Goal: Task Accomplishment & Management: Use online tool/utility

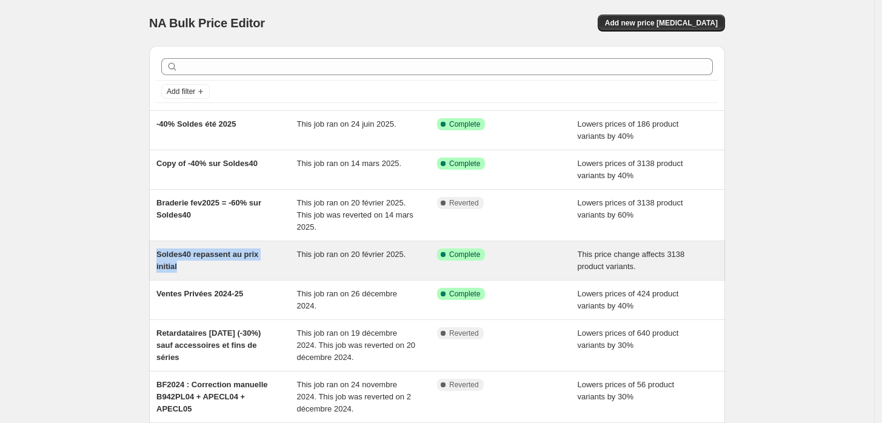
drag, startPoint x: 158, startPoint y: 256, endPoint x: 281, endPoint y: 258, distance: 123.7
click at [281, 258] on div "Soldes40 repassent au prix initial This job ran on 20 février 2025. Success Com…" at bounding box center [437, 260] width 576 height 39
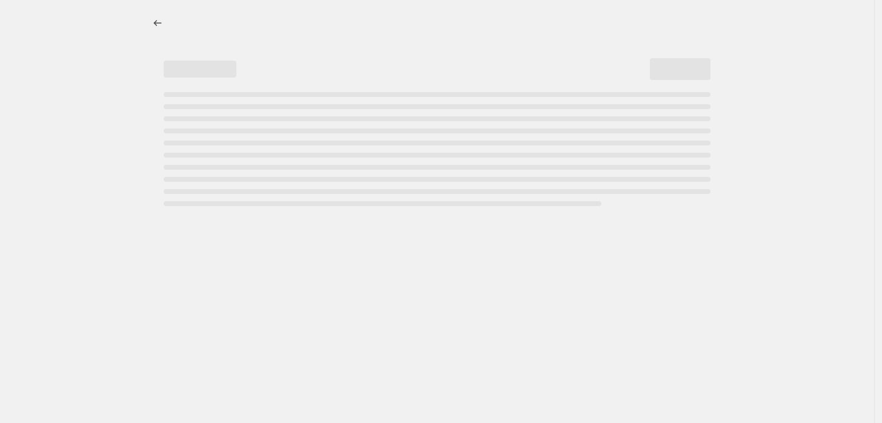
select select "ecap"
select select "remove"
select select "tag"
select select "product_status"
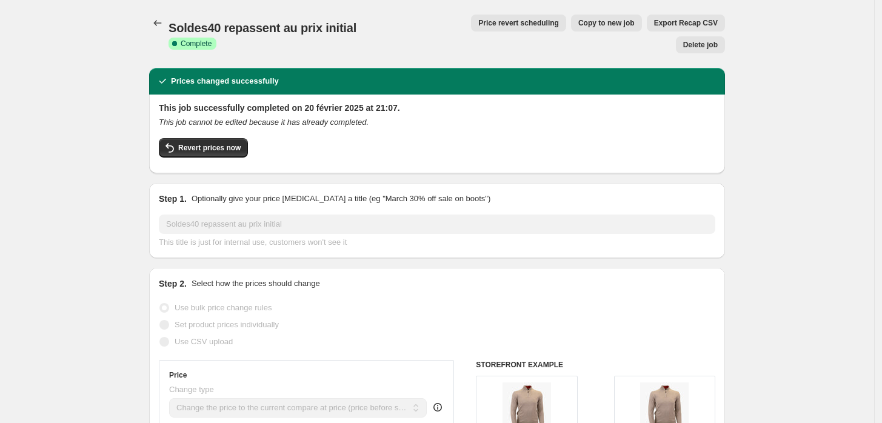
click at [578, 25] on span "Copy to new job" at bounding box center [606, 23] width 56 height 10
select select "ecap"
select select "remove"
select select "tag"
select select "product_status"
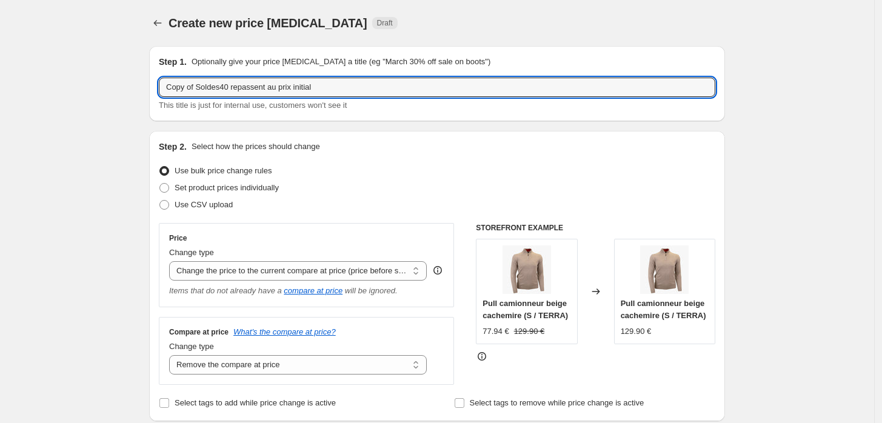
drag, startPoint x: 198, startPoint y: 88, endPoint x: 159, endPoint y: 93, distance: 39.7
click at [159, 93] on div "Step 1. Optionally give your price [MEDICAL_DATA] a title (eg "March 30% off sa…" at bounding box center [437, 83] width 576 height 75
click at [172, 91] on input "Braderie [DATE] - Soldes40 repassent au prix initial" at bounding box center [437, 87] width 556 height 19
click at [191, 88] on input "Debut Braderie [DATE] - Soldes40 repassent au prix initial" at bounding box center [437, 87] width 556 height 19
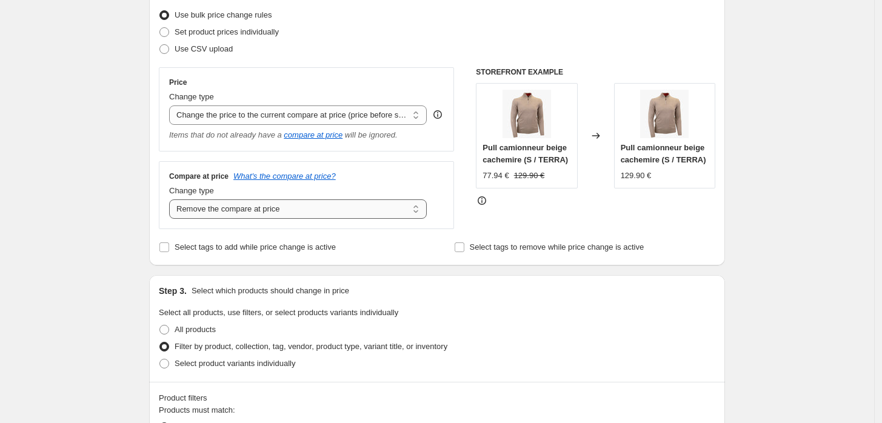
scroll to position [135, 0]
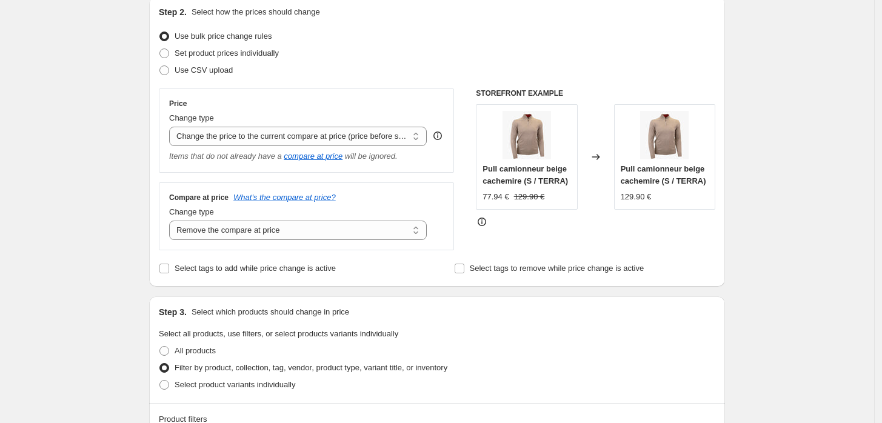
type input "Debut Braderie [DATE] - Soldes40 repassent au prix initial"
click at [598, 156] on icon at bounding box center [596, 157] width 12 height 12
click at [598, 155] on icon at bounding box center [596, 157] width 12 height 12
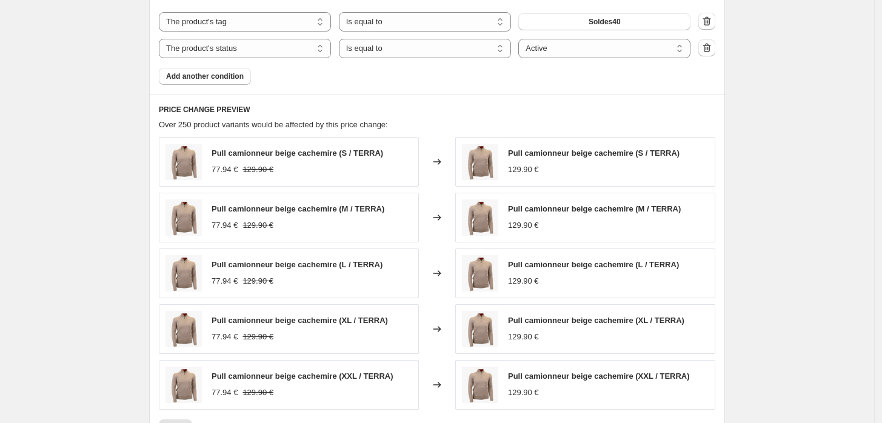
scroll to position [673, 0]
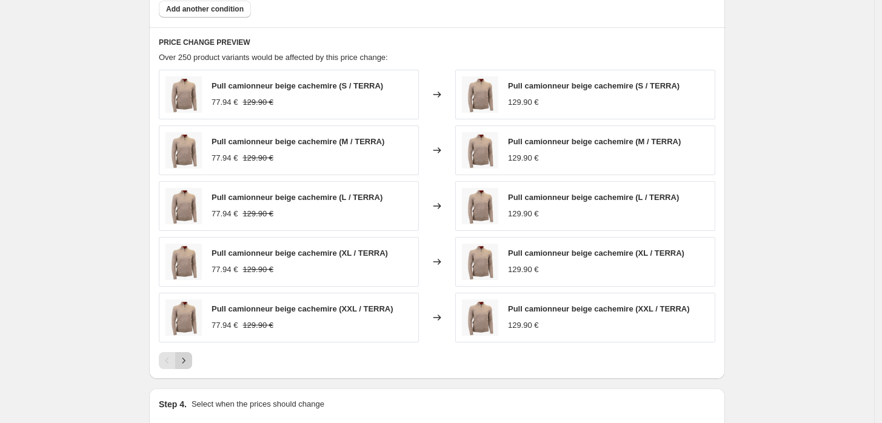
click at [188, 355] on icon "Next" at bounding box center [184, 361] width 12 height 12
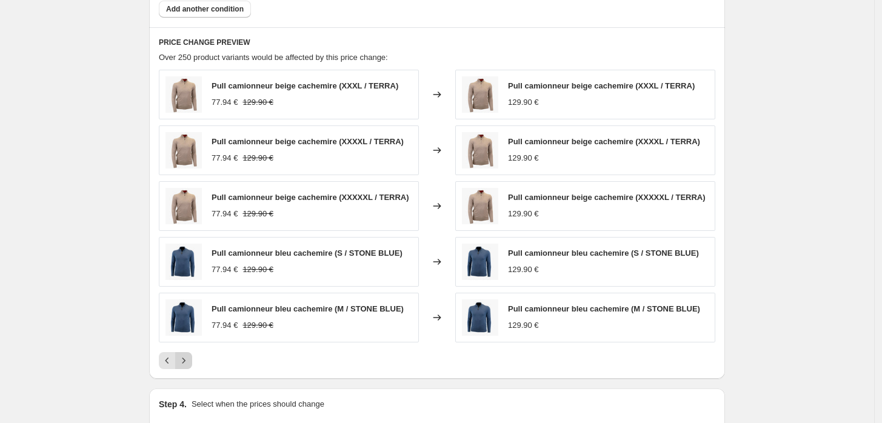
click at [188, 355] on icon "Next" at bounding box center [184, 361] width 12 height 12
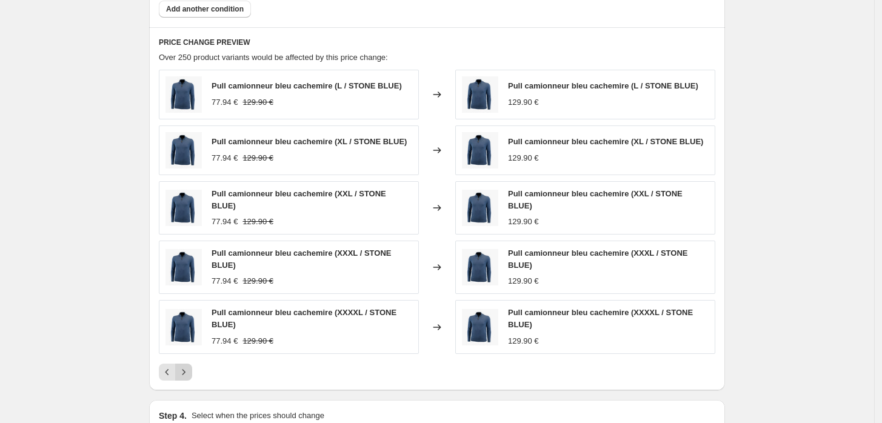
click at [188, 364] on button "Next" at bounding box center [183, 372] width 17 height 17
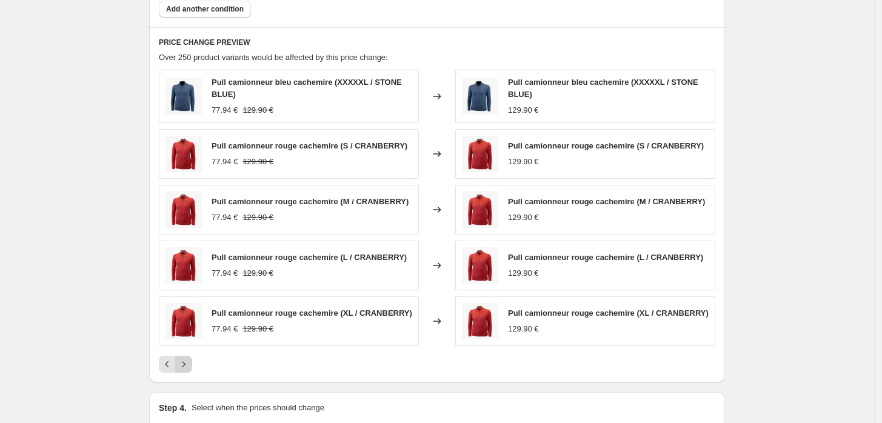
click at [188, 358] on button "Next" at bounding box center [183, 364] width 17 height 17
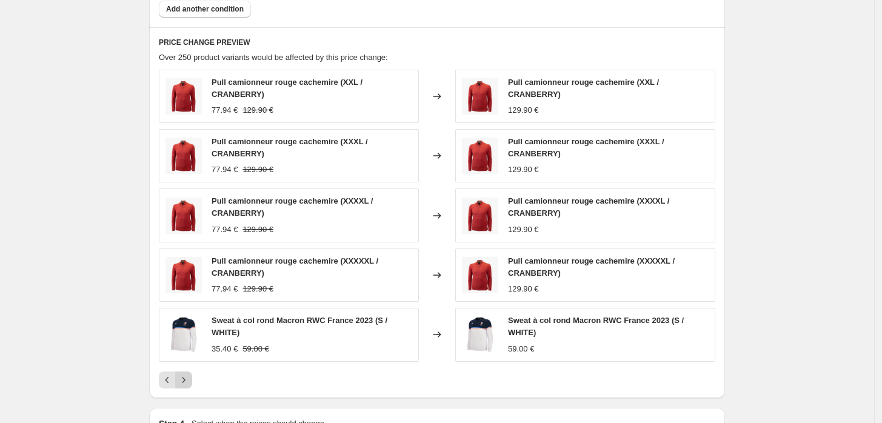
click at [189, 374] on icon "Next" at bounding box center [184, 380] width 12 height 12
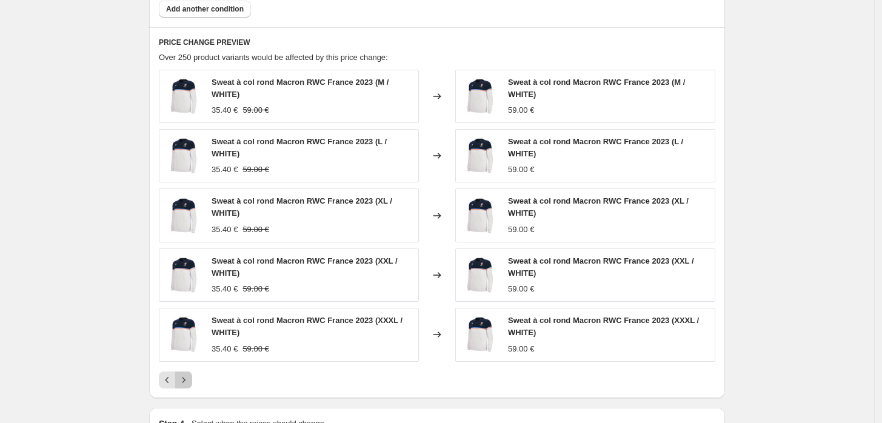
click at [189, 378] on icon "Next" at bounding box center [184, 380] width 12 height 12
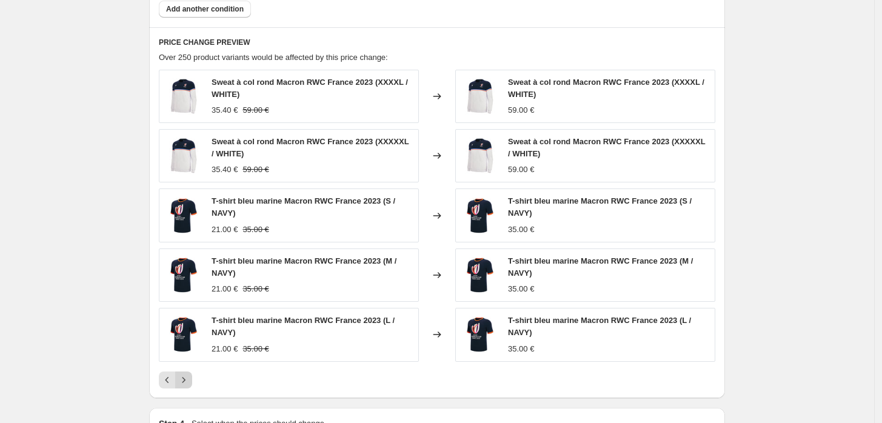
click at [189, 378] on icon "Next" at bounding box center [184, 380] width 12 height 12
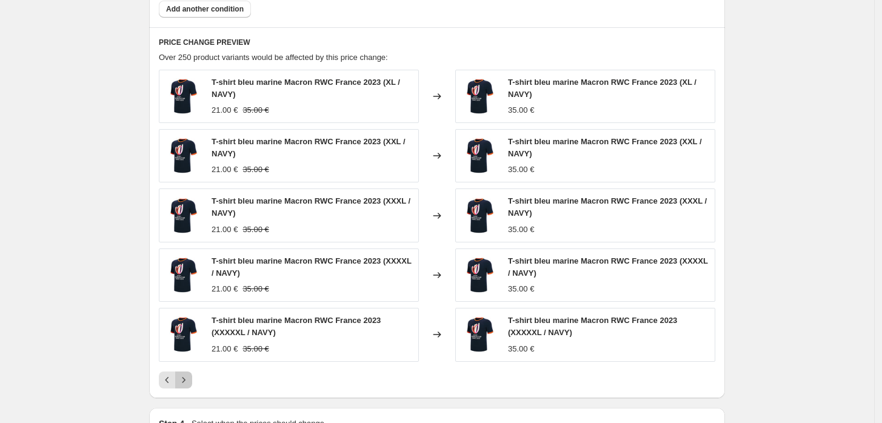
click at [189, 378] on icon "Next" at bounding box center [184, 380] width 12 height 12
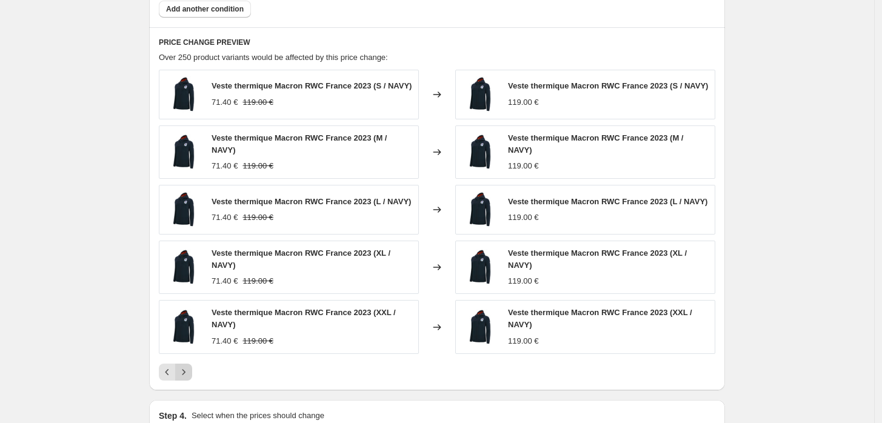
click at [189, 378] on button "Next" at bounding box center [183, 372] width 17 height 17
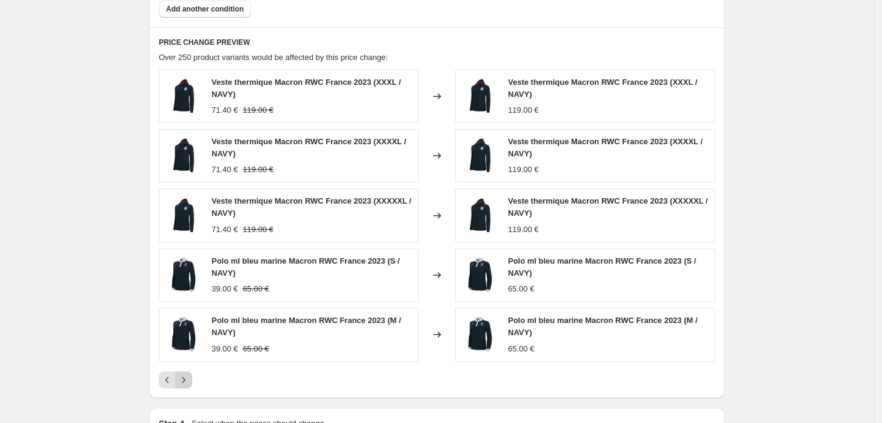
click at [189, 378] on icon "Next" at bounding box center [184, 380] width 12 height 12
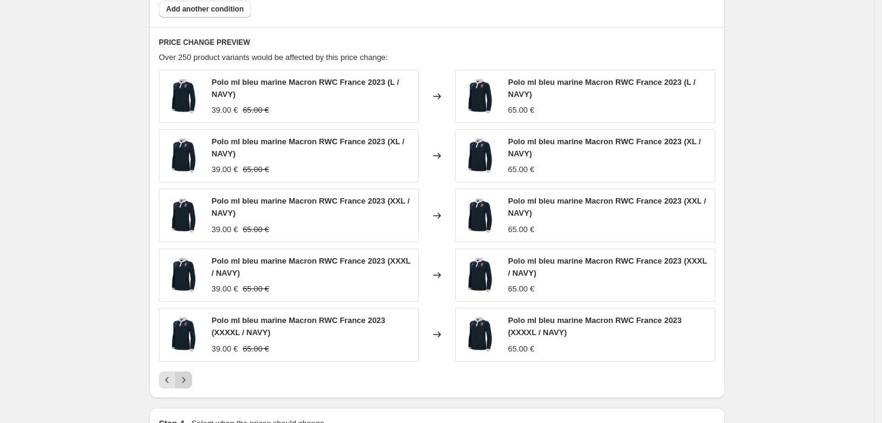
click at [189, 378] on icon "Next" at bounding box center [184, 380] width 12 height 12
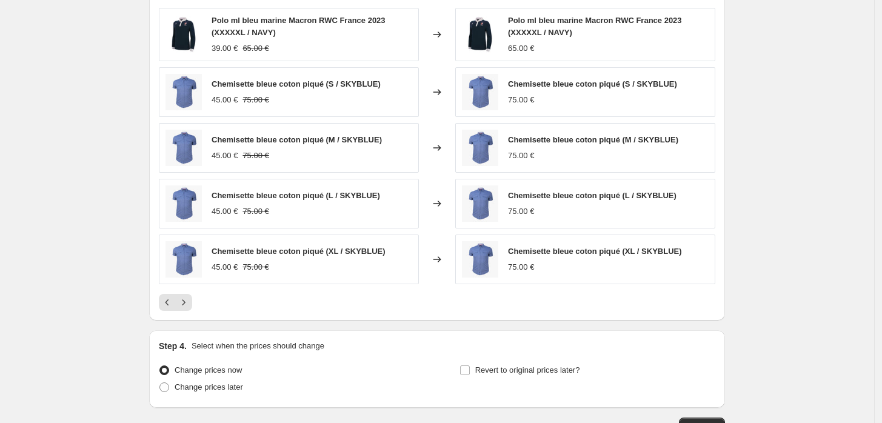
scroll to position [808, 0]
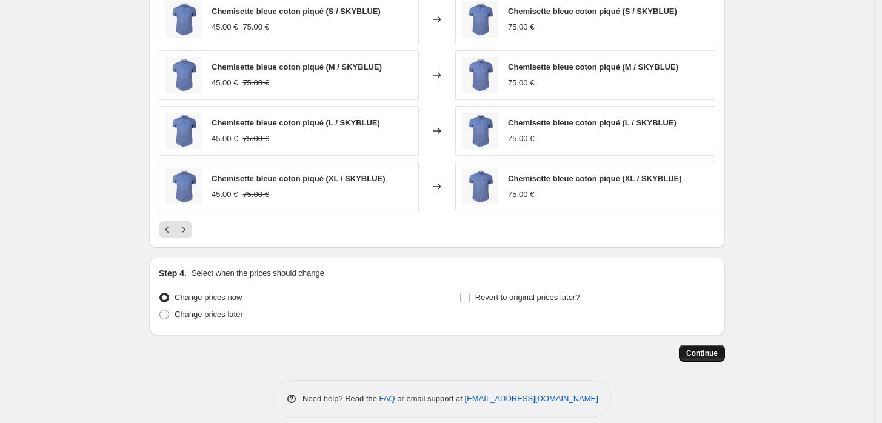
click at [718, 349] on span "Continue" at bounding box center [702, 354] width 32 height 10
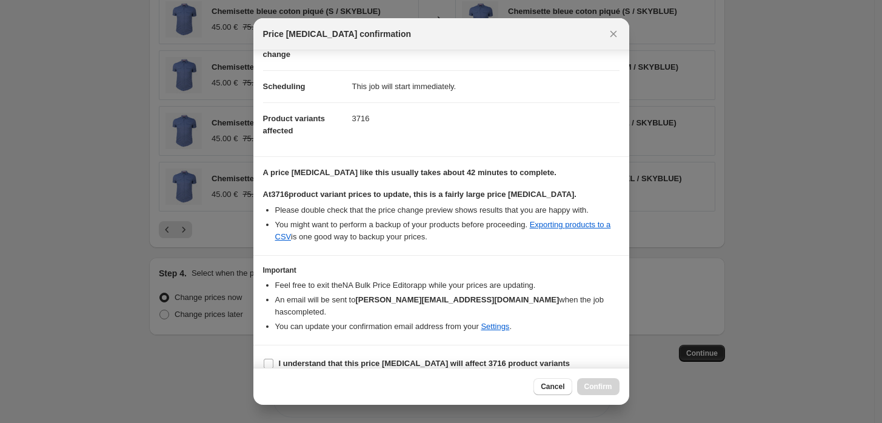
scroll to position [78, 0]
click at [270, 358] on input "I understand that this price [MEDICAL_DATA] will affect 3716 product variants" at bounding box center [269, 363] width 10 height 10
checkbox input "true"
click at [584, 387] on button "Confirm" at bounding box center [598, 386] width 42 height 17
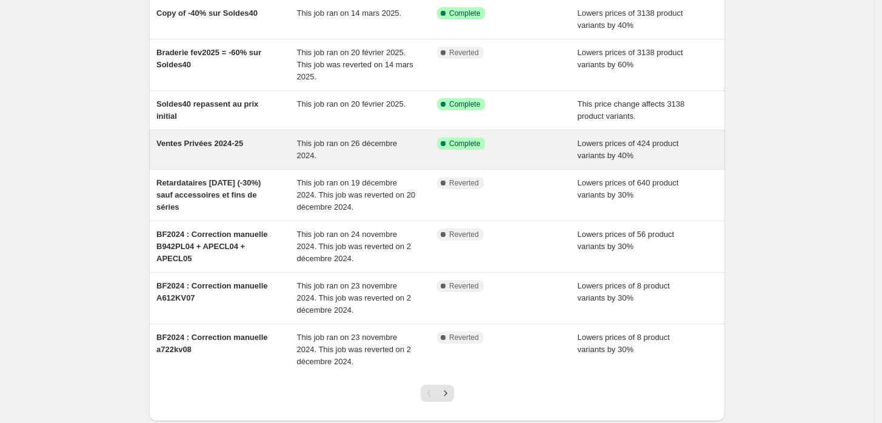
scroll to position [135, 0]
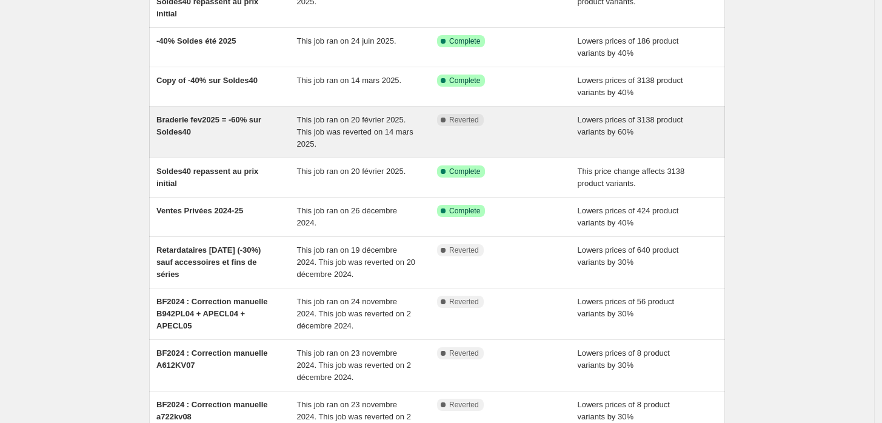
click at [197, 115] on span "Braderie fev2025 = -60% sur Soldes40" at bounding box center [208, 125] width 105 height 21
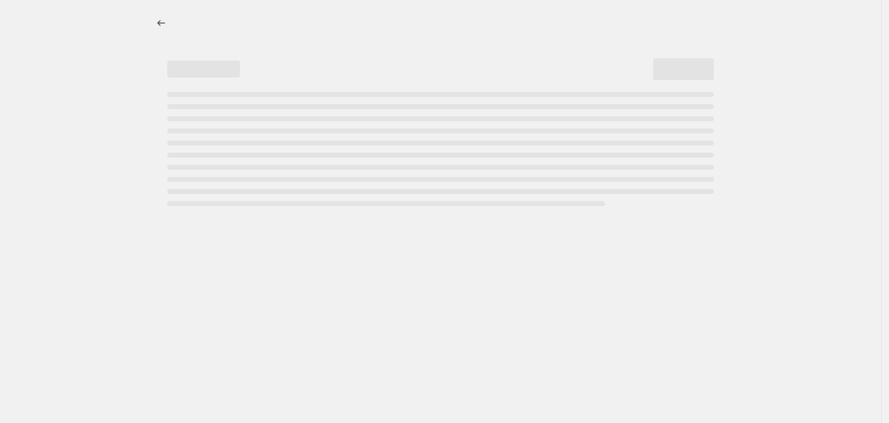
select select "percentage"
select select "tag"
select select "product_status"
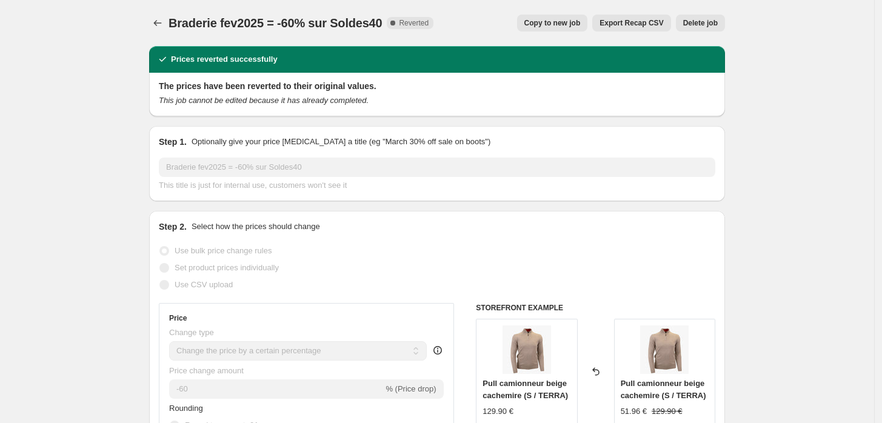
click at [562, 22] on span "Copy to new job" at bounding box center [552, 23] width 56 height 10
select select "percentage"
select select "tag"
select select "product_status"
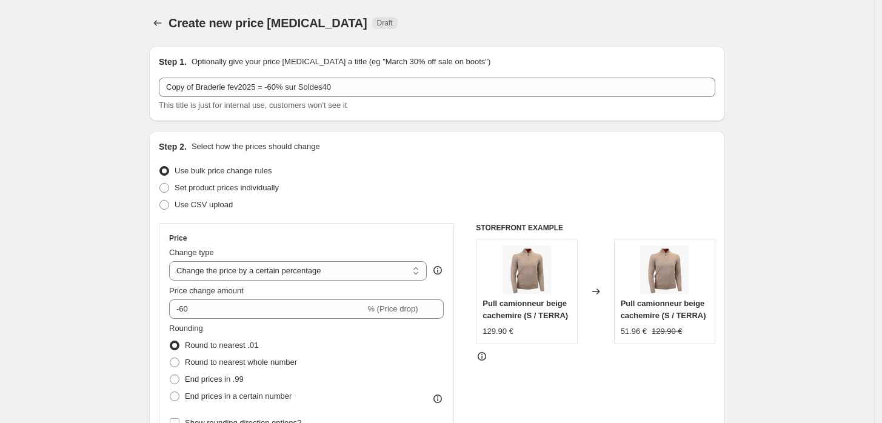
drag, startPoint x: 3, startPoint y: 2, endPoint x: 104, endPoint y: 81, distance: 127.4
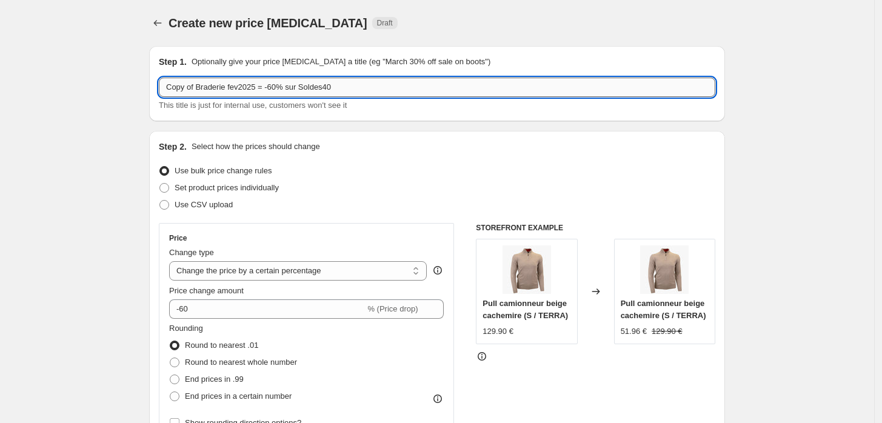
drag, startPoint x: 255, startPoint y: 88, endPoint x: 163, endPoint y: 91, distance: 92.2
click at [163, 91] on input "Copy of Braderie fev2025 = -60% sur Soldes40" at bounding box center [437, 87] width 556 height 19
paste input "Debut Braderie [DATE] -"
type input "Debut Braderie [DATE] -60% sur Soldes40"
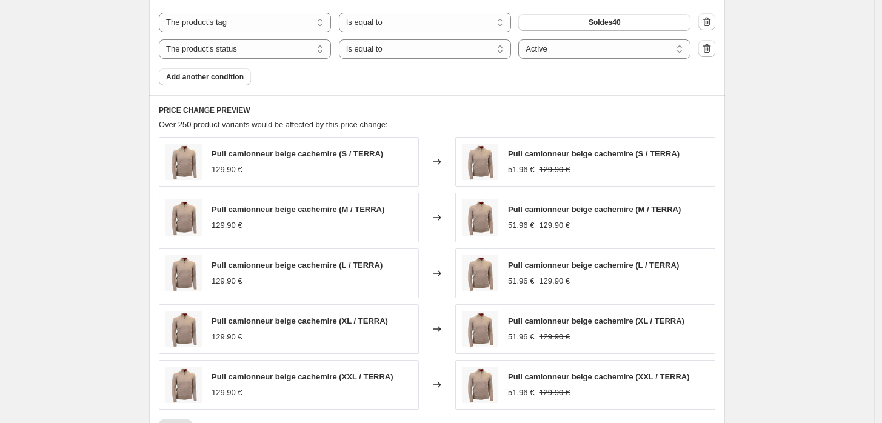
scroll to position [875, 0]
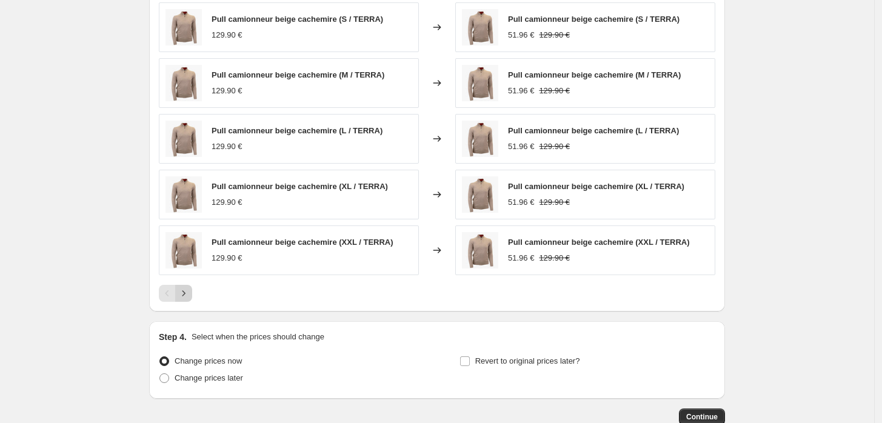
click at [190, 292] on icon "Next" at bounding box center [184, 293] width 12 height 12
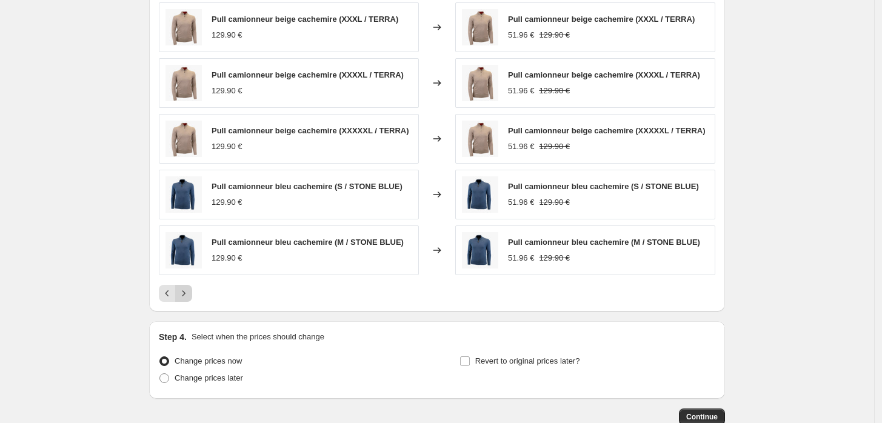
click at [190, 292] on icon "Next" at bounding box center [184, 293] width 12 height 12
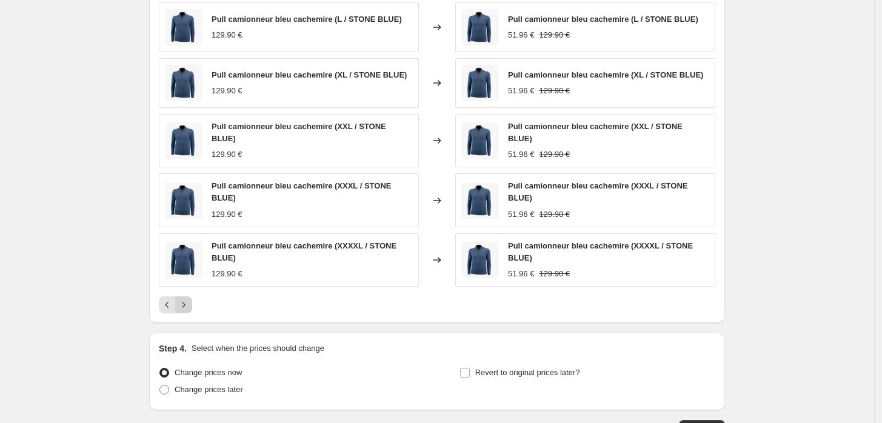
click at [190, 299] on icon "Next" at bounding box center [184, 305] width 12 height 12
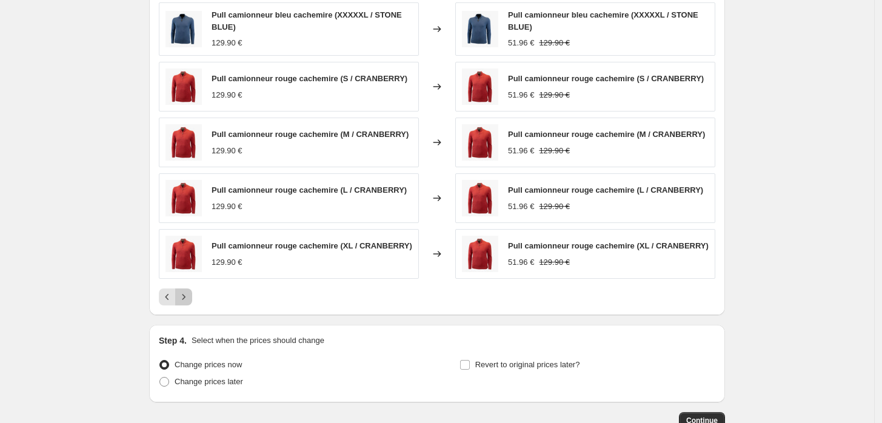
click at [190, 292] on icon "Next" at bounding box center [184, 297] width 12 height 12
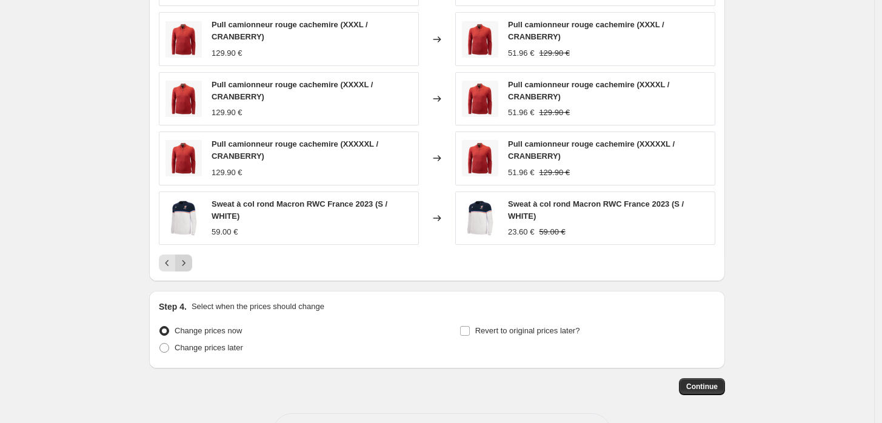
scroll to position [967, 0]
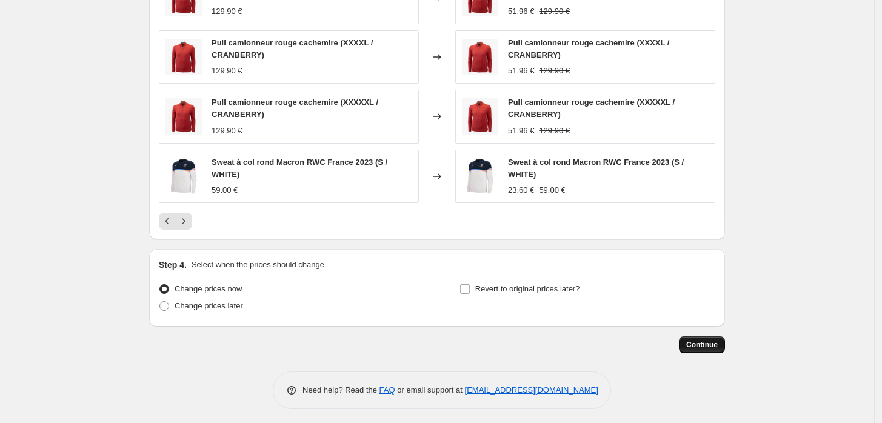
click at [693, 341] on span "Continue" at bounding box center [702, 345] width 32 height 10
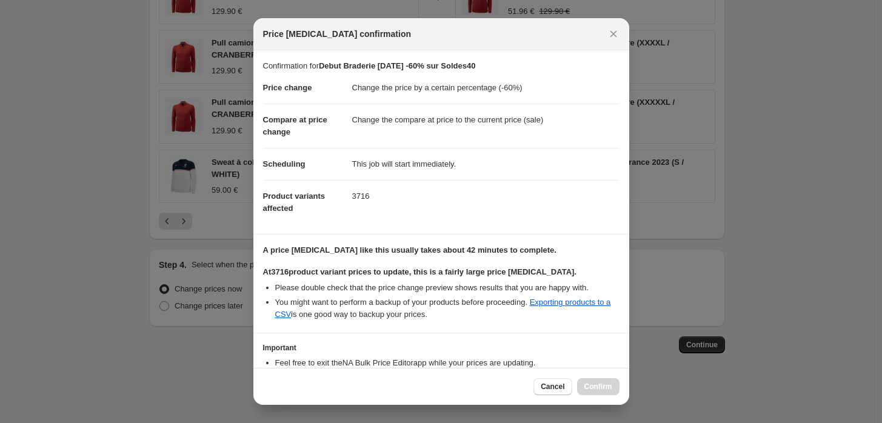
scroll to position [78, 0]
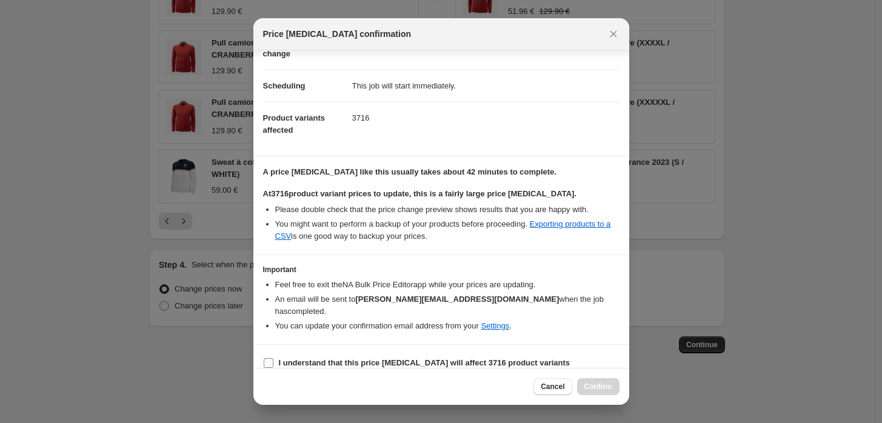
click at [265, 358] on input "I understand that this price [MEDICAL_DATA] will affect 3716 product variants" at bounding box center [269, 363] width 10 height 10
checkbox input "true"
click at [592, 391] on span "Confirm" at bounding box center [598, 387] width 28 height 10
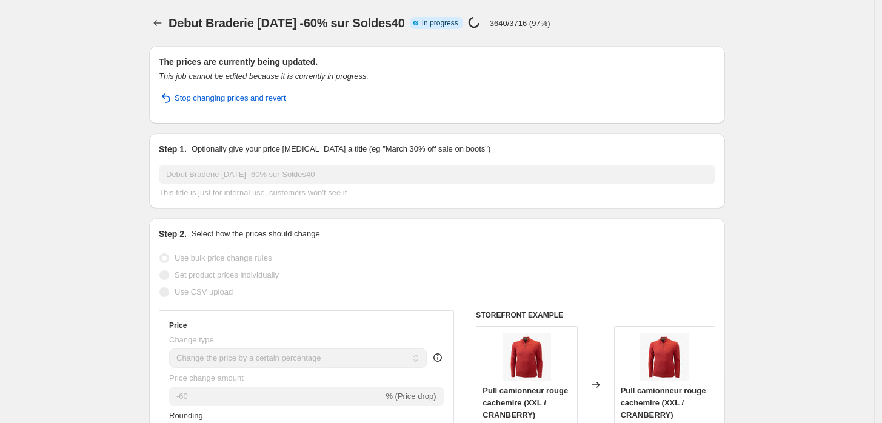
select select "percentage"
select select "tag"
select select "product_status"
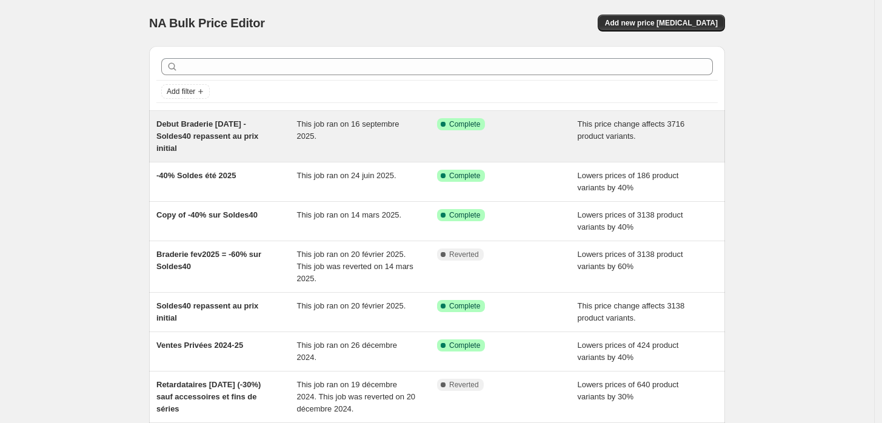
drag, startPoint x: 161, startPoint y: 124, endPoint x: 281, endPoint y: 140, distance: 121.6
click at [258, 140] on span "Debut Braderie [DATE] - Soldes40 repassent au prix initial" at bounding box center [207, 135] width 102 height 33
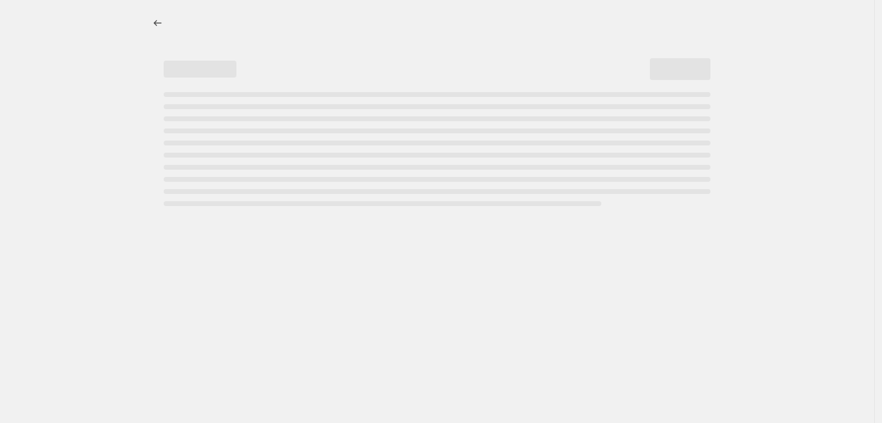
select select "ecap"
select select "remove"
select select "tag"
select select "product_status"
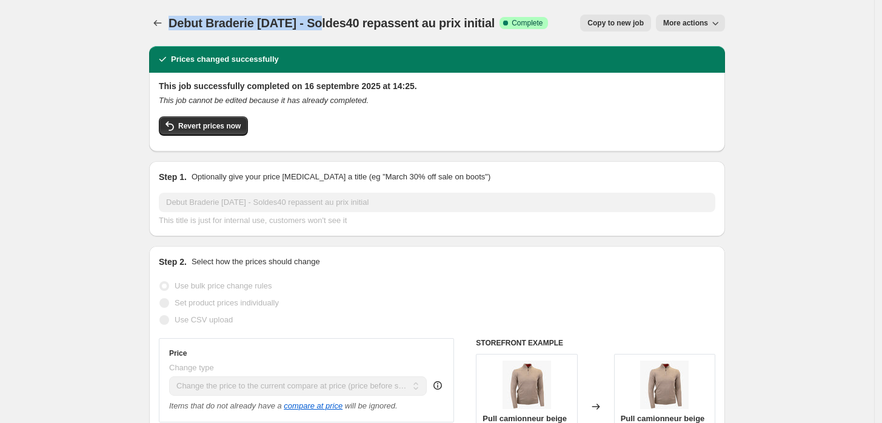
drag, startPoint x: 173, startPoint y: 23, endPoint x: 325, endPoint y: 22, distance: 151.5
click at [325, 22] on span "Debut Braderie [DATE] - Soldes40 repassent au prix initial" at bounding box center [332, 22] width 326 height 13
copy span "Debut Braderie [DATE] -"
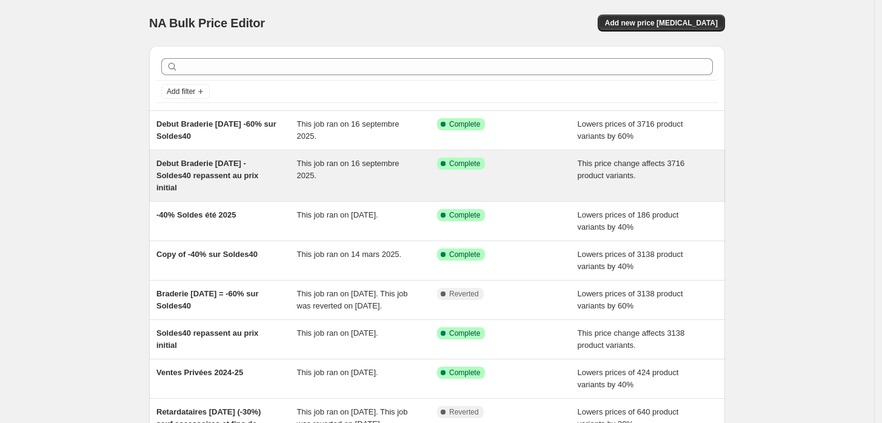
click at [206, 165] on span "Debut Braderie [DATE] - Soldes40 repassent au prix initial" at bounding box center [207, 175] width 102 height 33
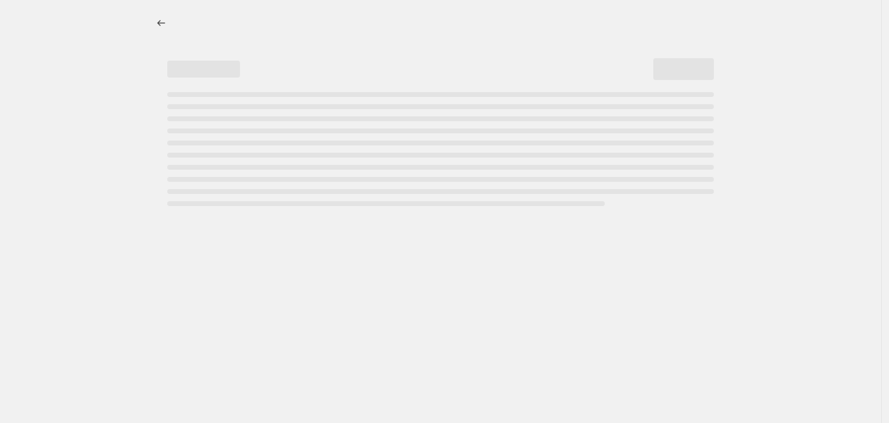
select select "ecap"
select select "remove"
select select "tag"
select select "product_status"
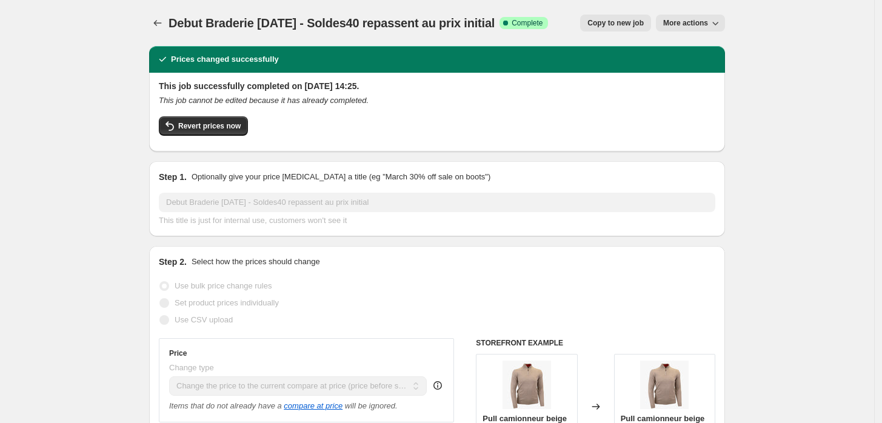
click at [624, 20] on span "Copy to new job" at bounding box center [615, 23] width 56 height 10
select select "ecap"
select select "remove"
select select "tag"
select select "product_status"
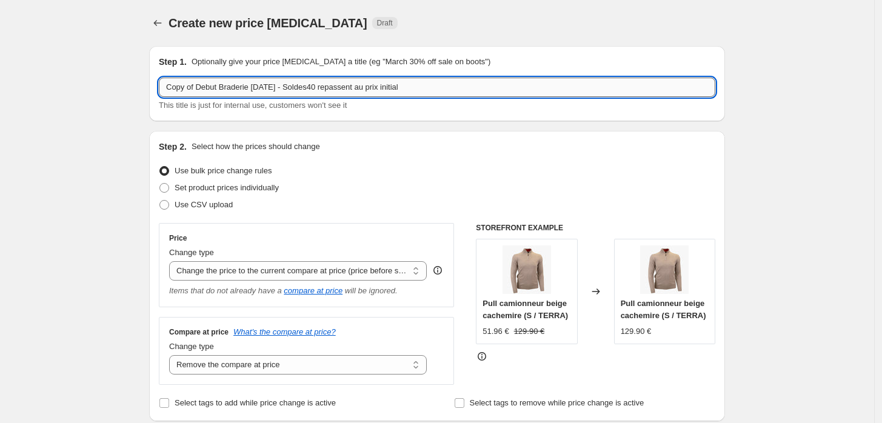
click at [318, 87] on input "Copy of Debut Braderie Sept2025 - Soldes40 repassent au prix initial" at bounding box center [437, 87] width 556 height 19
drag, startPoint x: 323, startPoint y: 91, endPoint x: 316, endPoint y: 93, distance: 7.5
click at [316, 93] on input "Copy of Debut Braderie Sept2025 - Soldes40 repassent au prix initial" at bounding box center [437, 87] width 556 height 19
drag, startPoint x: 199, startPoint y: 88, endPoint x: 144, endPoint y: 102, distance: 56.9
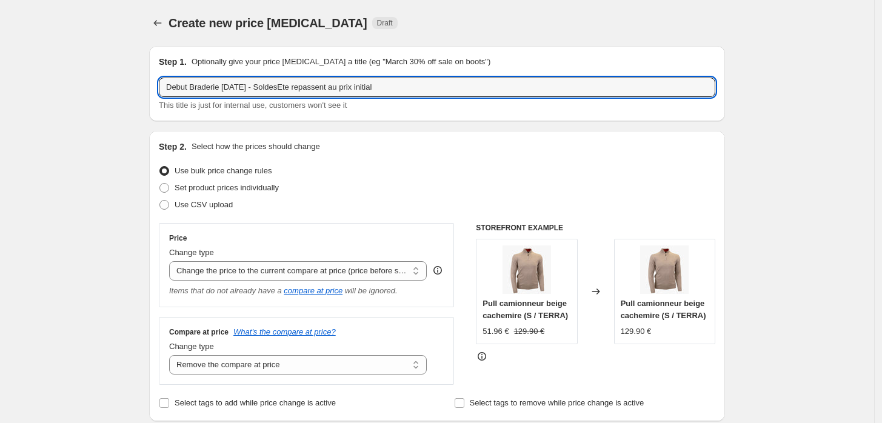
type input "Debut Braderie Sept2025 - SoldesEte repassent au prix initial"
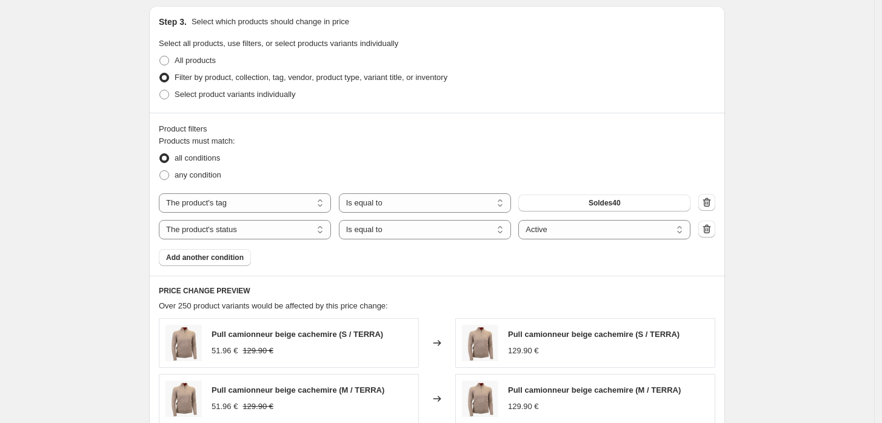
scroll to position [471, 0]
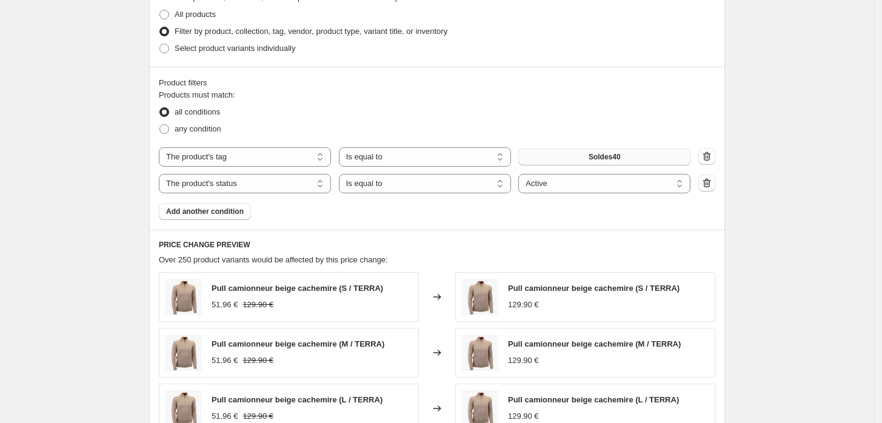
click at [568, 156] on button "Soldes40" at bounding box center [604, 157] width 172 height 17
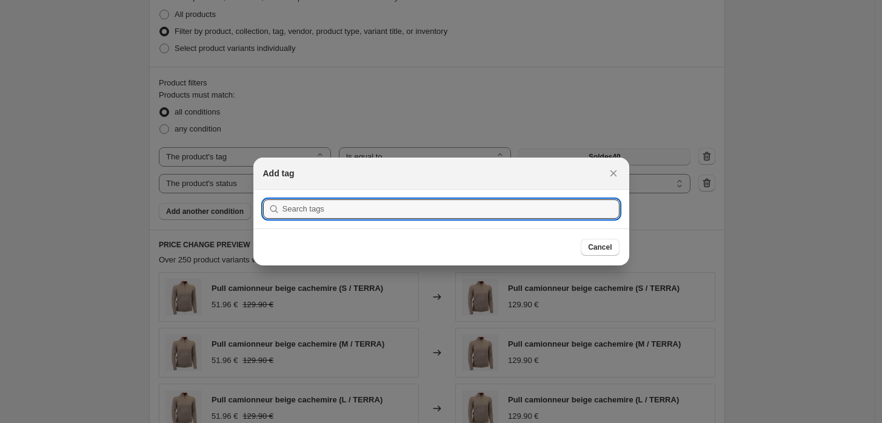
scroll to position [0, 0]
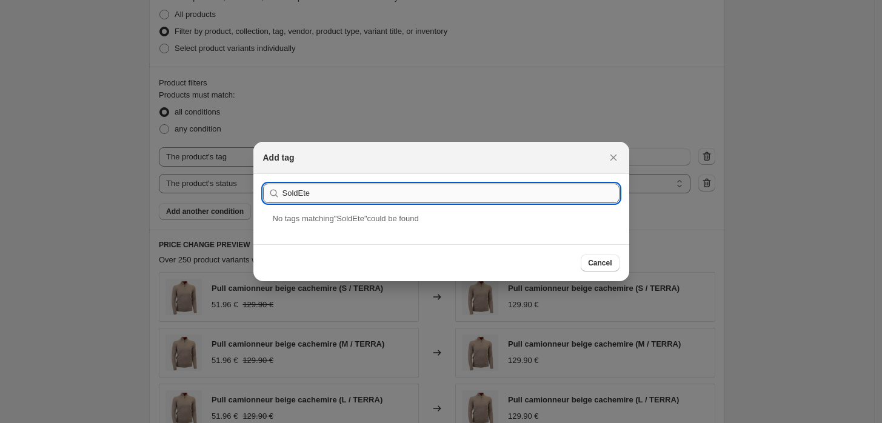
click at [298, 192] on input "SoldEte" at bounding box center [450, 193] width 337 height 19
type input "SoldesEte"
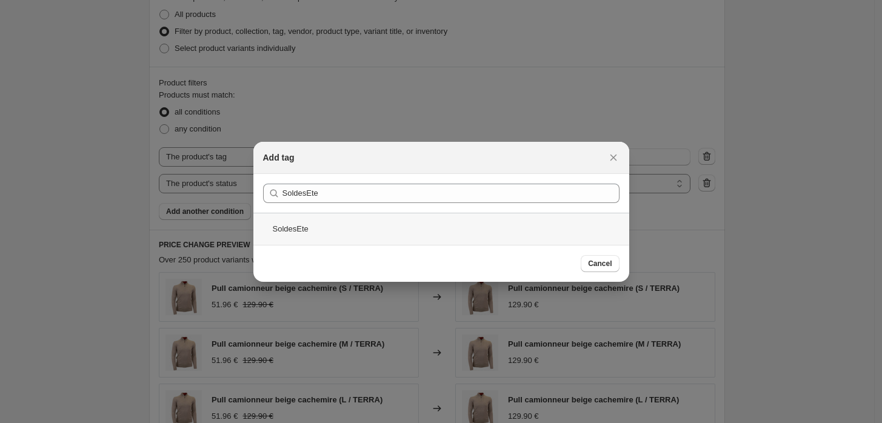
click at [296, 225] on div "SoldesEte" at bounding box center [441, 229] width 376 height 32
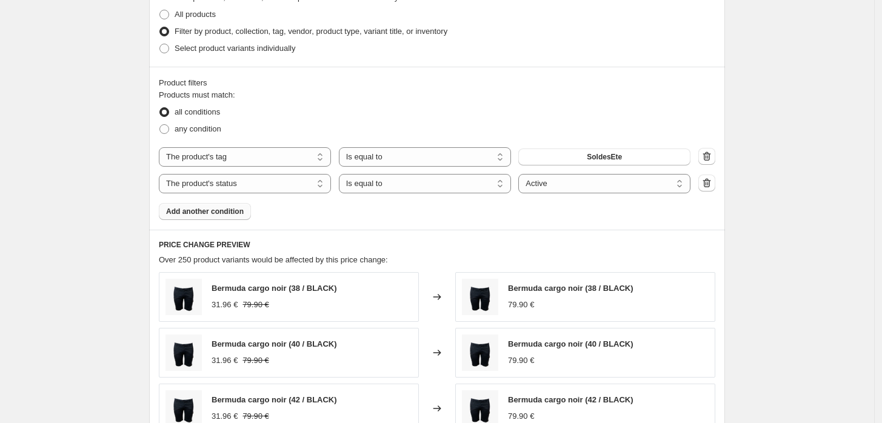
click at [238, 213] on span "Add another condition" at bounding box center [205, 212] width 78 height 10
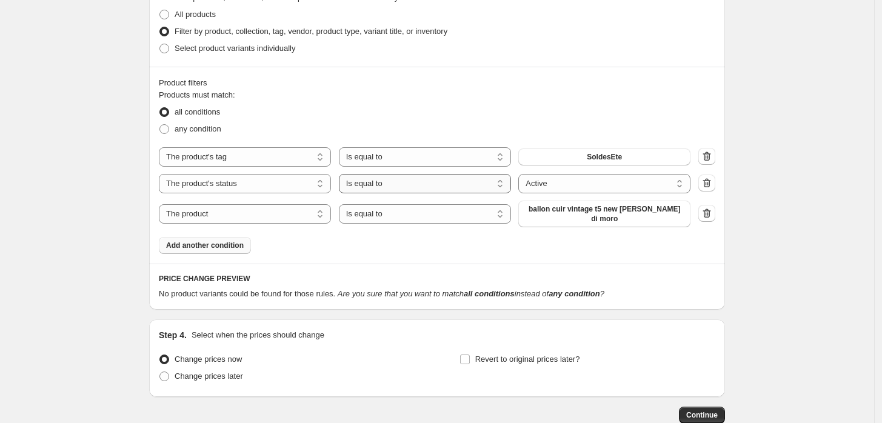
click at [387, 186] on select "Is equal to Is not equal to" at bounding box center [425, 183] width 172 height 19
click at [470, 185] on select "Is equal to Is not equal to" at bounding box center [425, 183] width 172 height 19
select select "equal"
click at [305, 207] on select "The product The product's collection The product's tag The product's vendor The…" at bounding box center [245, 213] width 172 height 19
select select "tag"
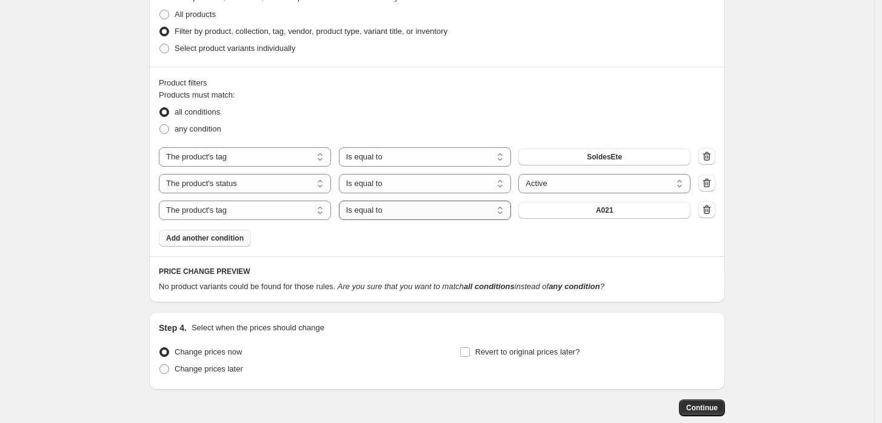
click at [403, 216] on select "Is equal to Is not equal to" at bounding box center [425, 210] width 172 height 19
select select "not_equal"
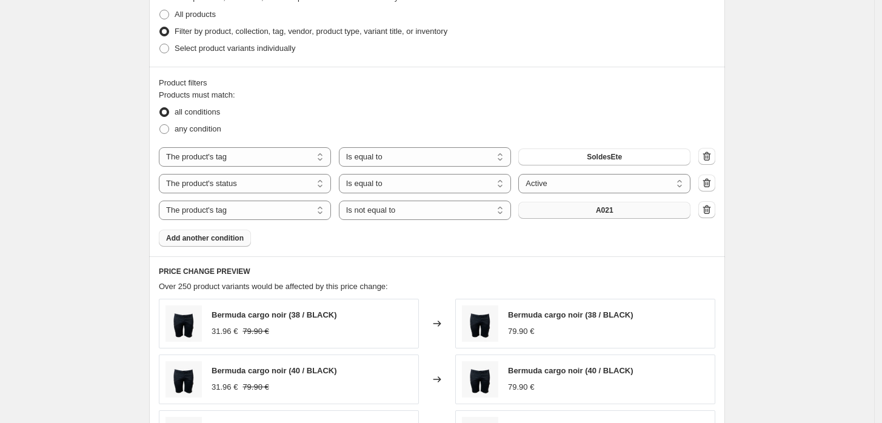
click at [598, 215] on button "A021" at bounding box center [604, 210] width 172 height 17
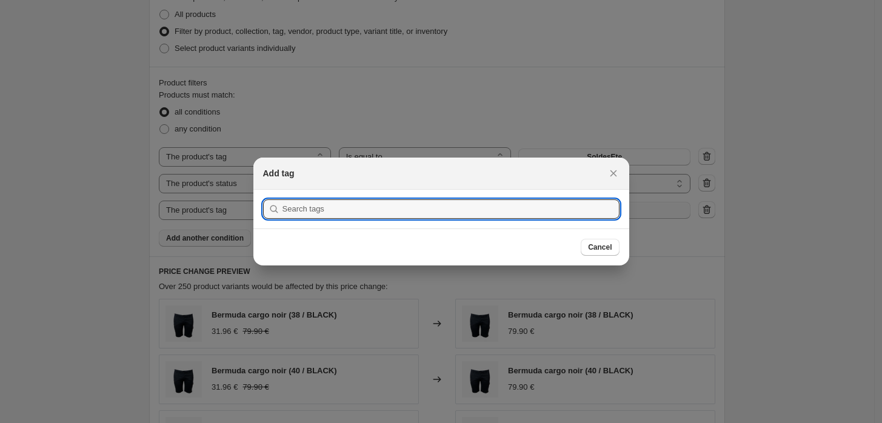
scroll to position [0, 0]
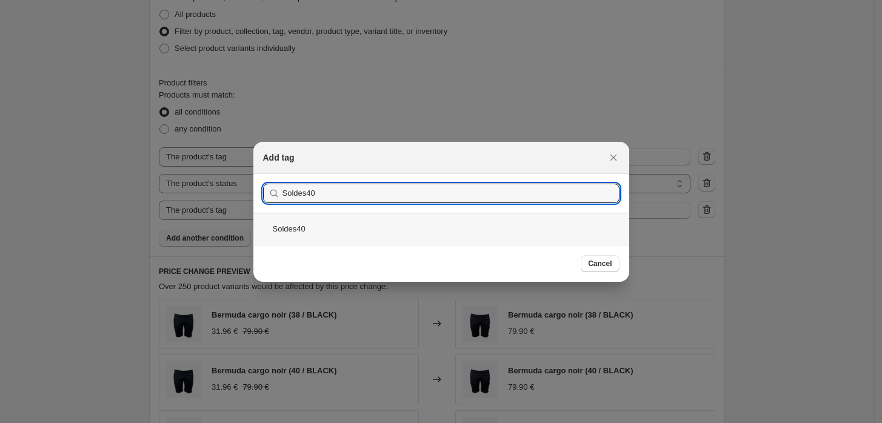
type input "Soldes40"
click at [295, 224] on div "Soldes40" at bounding box center [441, 229] width 376 height 32
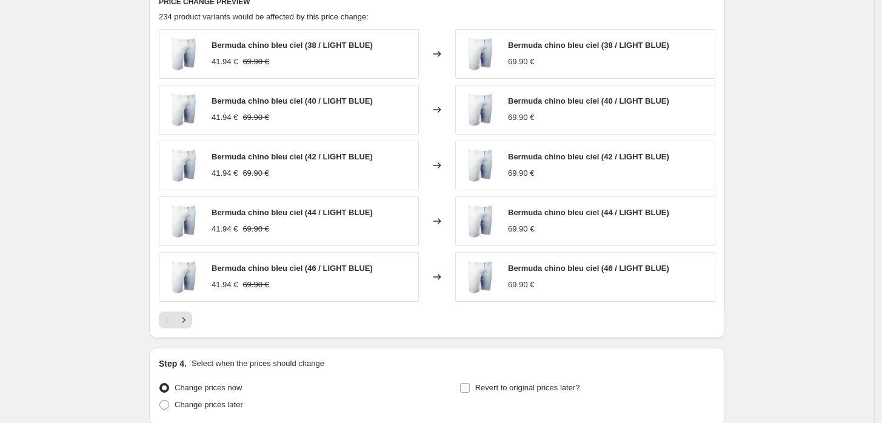
scroll to position [808, 0]
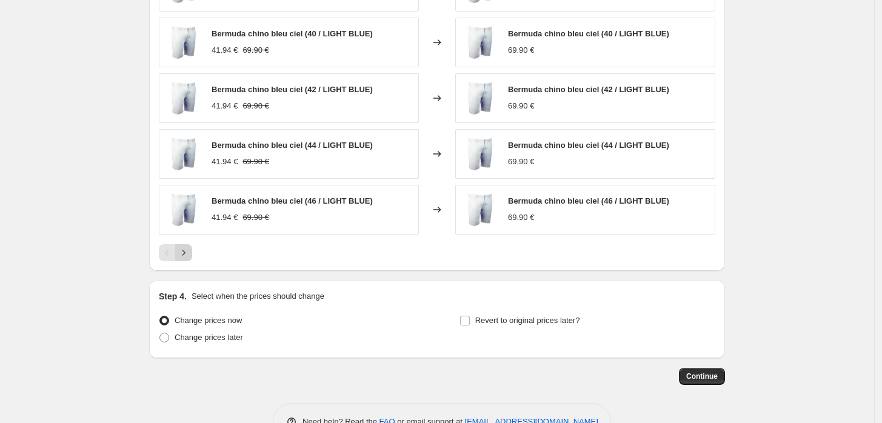
click at [189, 256] on icon "Next" at bounding box center [184, 253] width 12 height 12
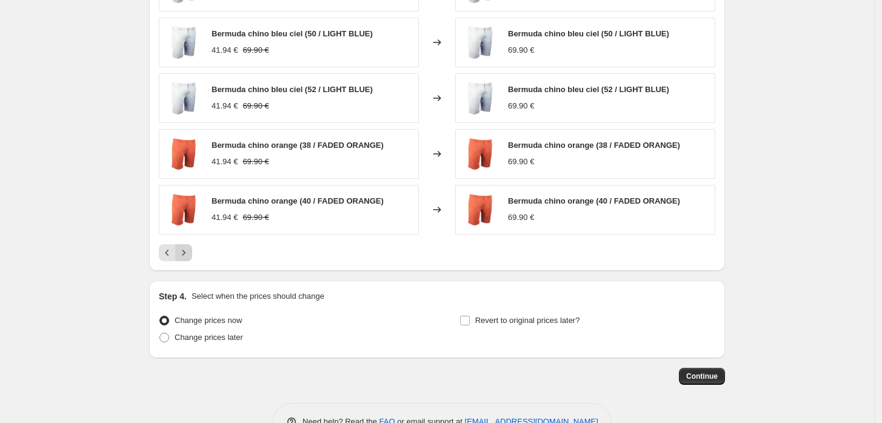
click at [189, 256] on icon "Next" at bounding box center [184, 253] width 12 height 12
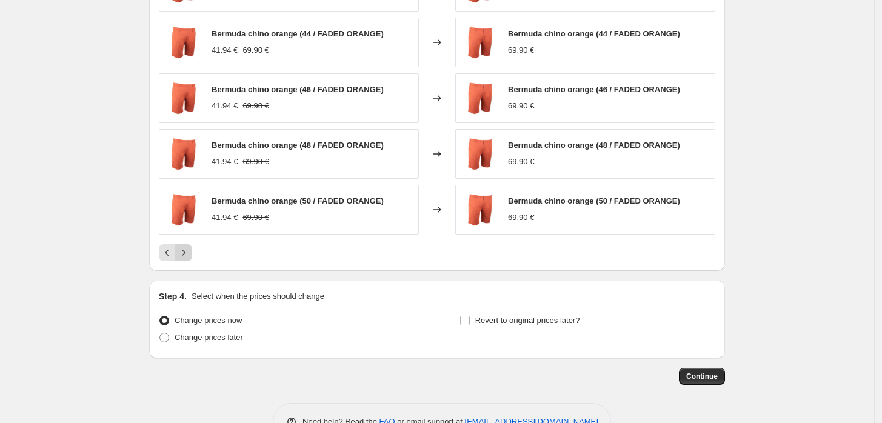
click at [189, 256] on icon "Next" at bounding box center [184, 253] width 12 height 12
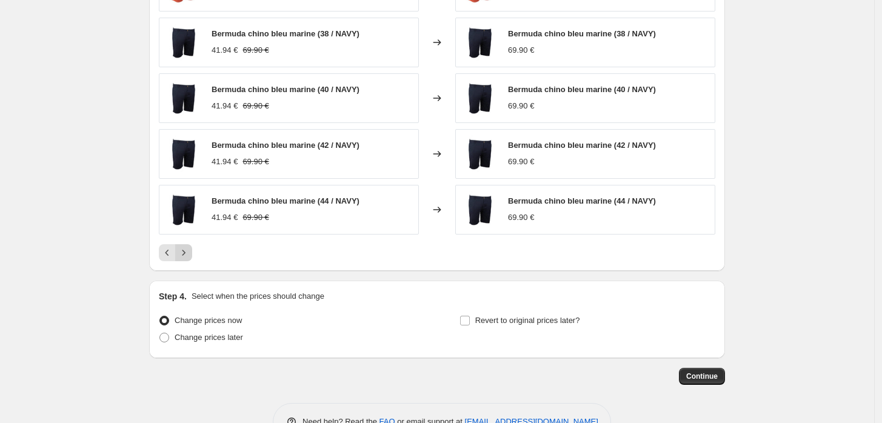
click at [189, 256] on icon "Next" at bounding box center [184, 253] width 12 height 12
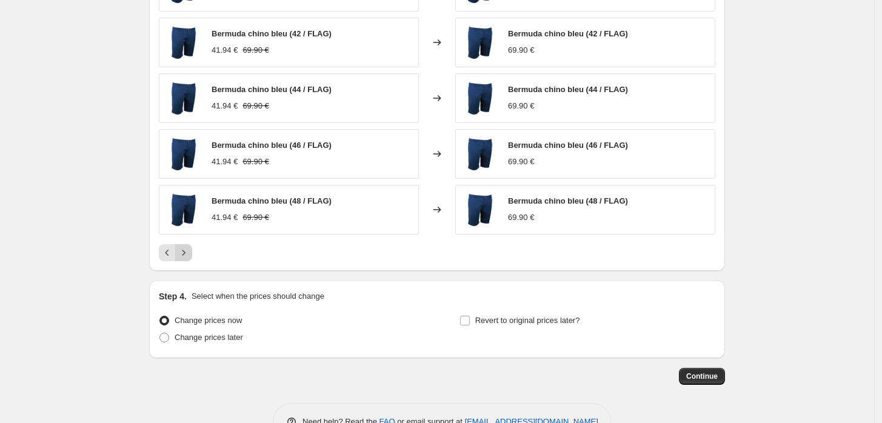
click at [189, 256] on icon "Next" at bounding box center [184, 253] width 12 height 12
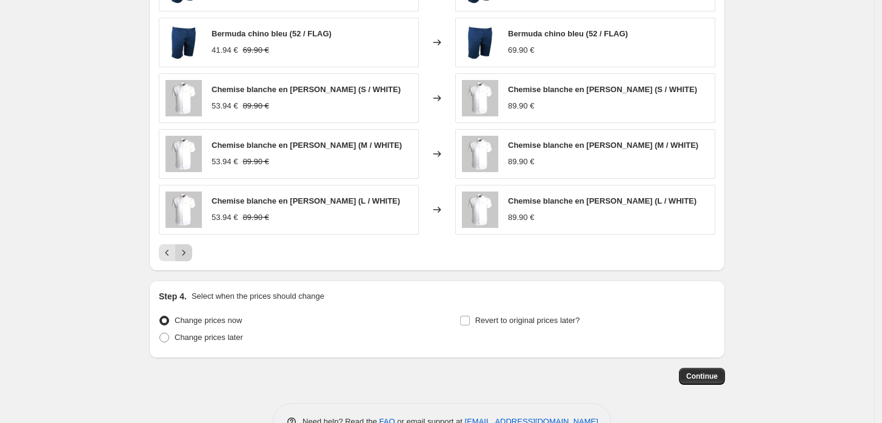
click at [189, 256] on icon "Next" at bounding box center [184, 253] width 12 height 12
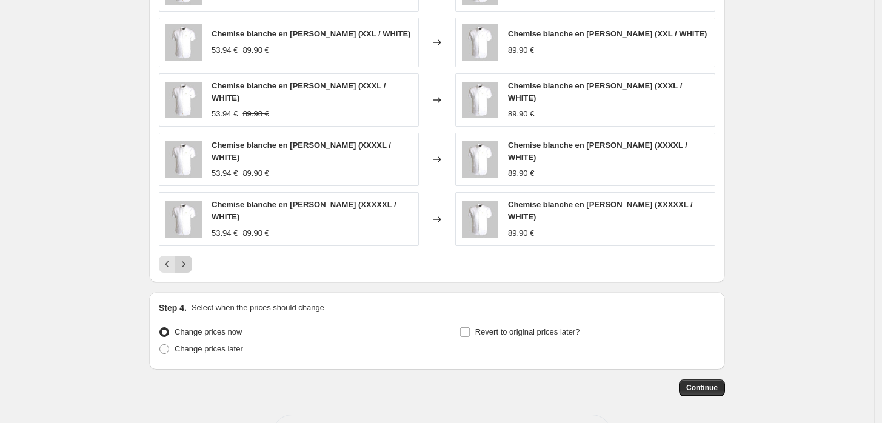
click at [189, 258] on icon "Next" at bounding box center [184, 264] width 12 height 12
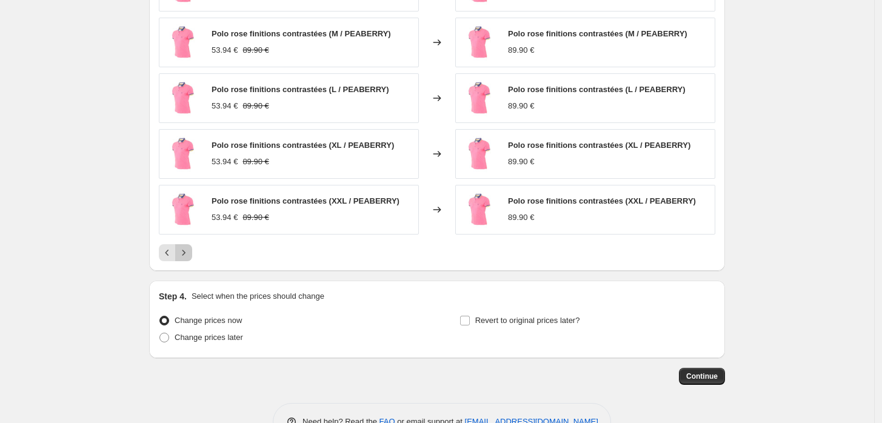
click at [189, 256] on icon "Next" at bounding box center [184, 253] width 12 height 12
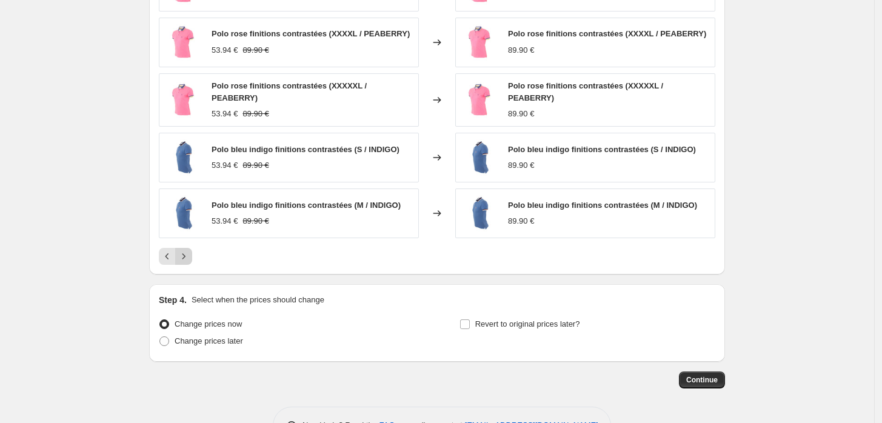
click at [189, 256] on icon "Next" at bounding box center [184, 256] width 12 height 12
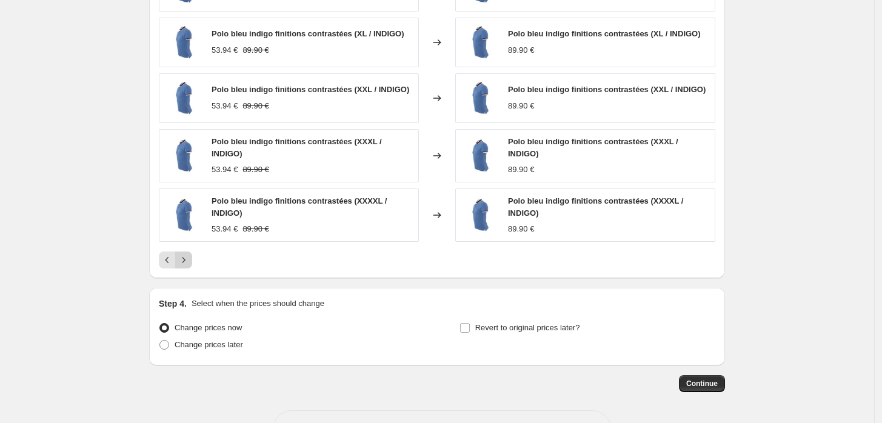
click at [189, 256] on icon "Next" at bounding box center [184, 260] width 12 height 12
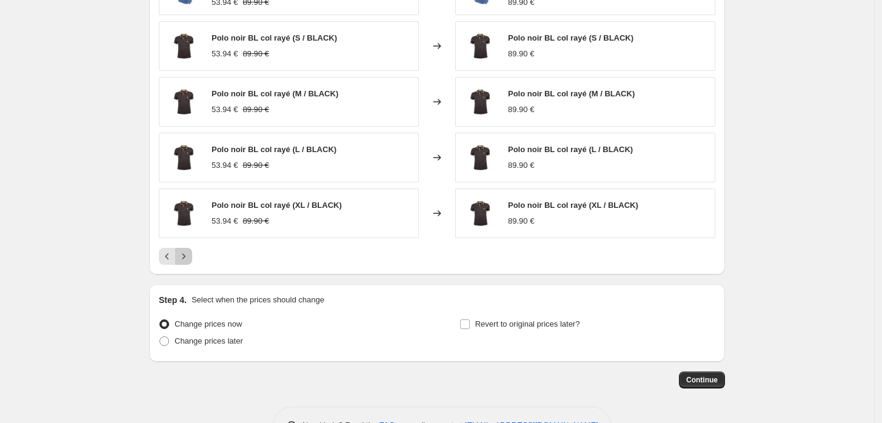
click at [189, 256] on icon "Next" at bounding box center [184, 256] width 12 height 12
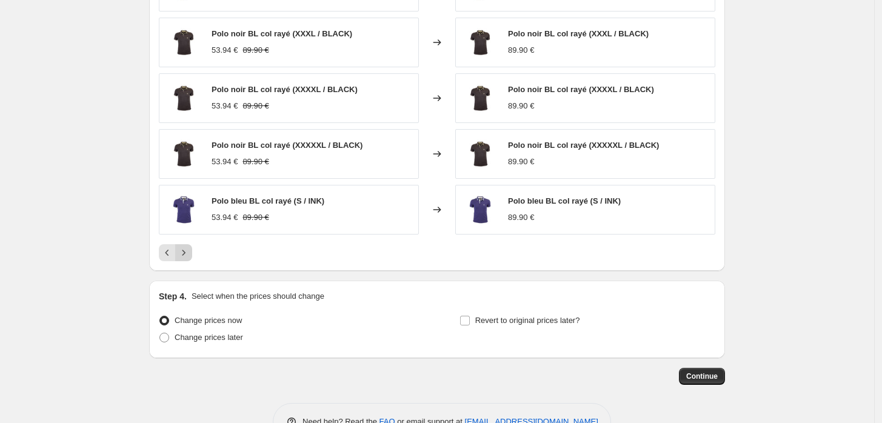
click at [189, 256] on icon "Next" at bounding box center [184, 253] width 12 height 12
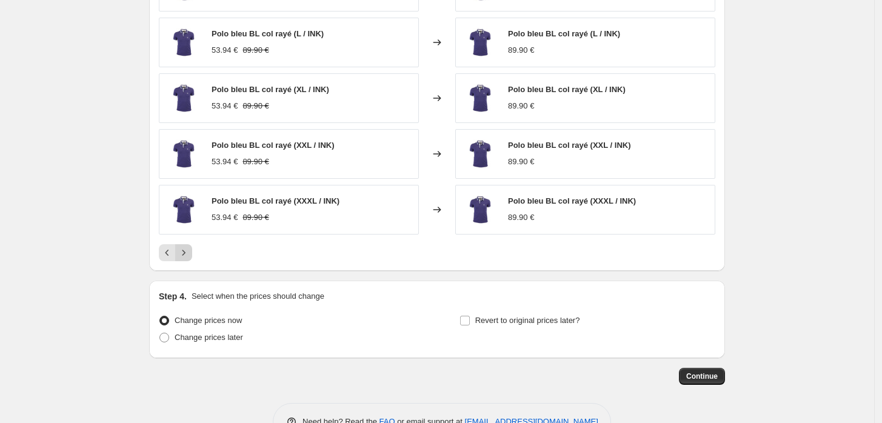
click at [189, 256] on icon "Next" at bounding box center [184, 253] width 12 height 12
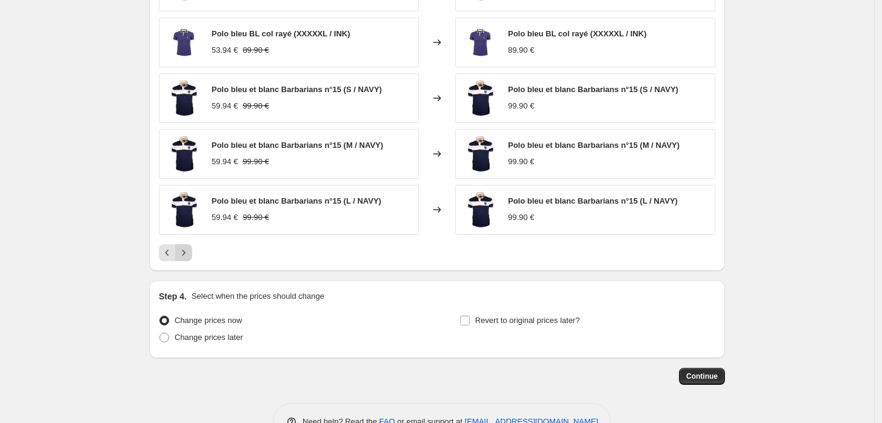
click at [189, 256] on icon "Next" at bounding box center [184, 253] width 12 height 12
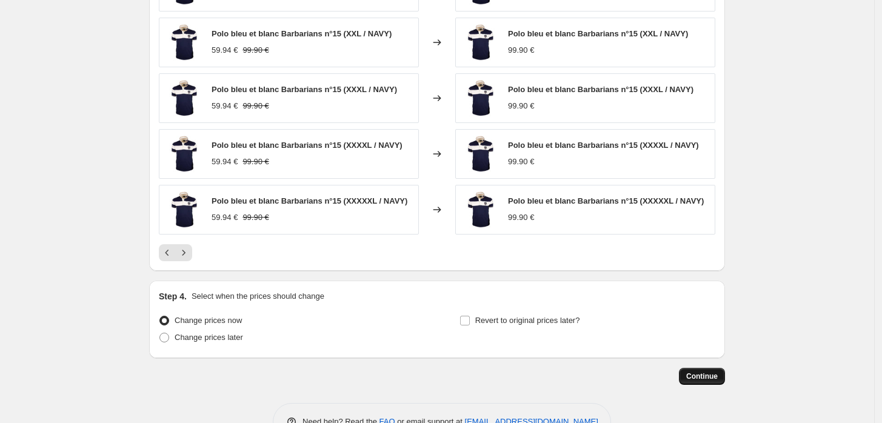
click at [693, 372] on span "Continue" at bounding box center [702, 377] width 32 height 10
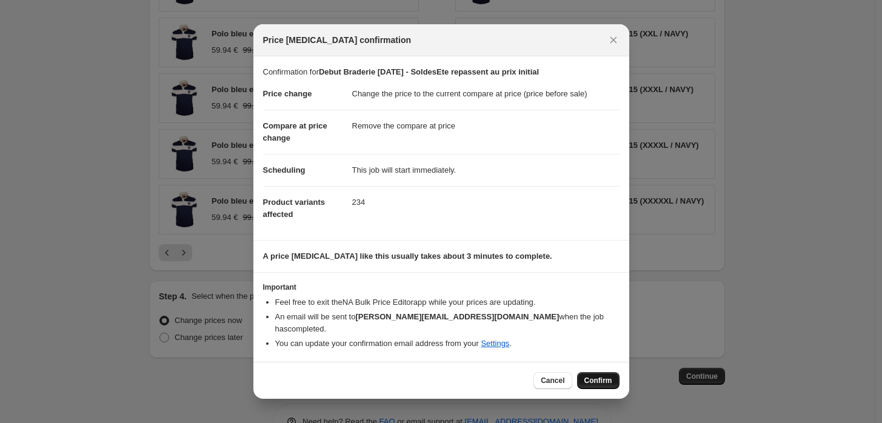
click at [589, 372] on button "Confirm" at bounding box center [598, 380] width 42 height 17
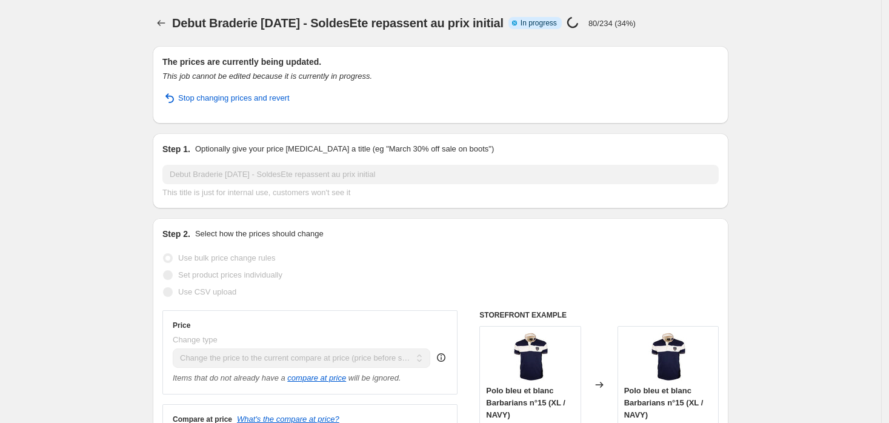
select select "ecap"
select select "remove"
select select "tag"
select select "product_status"
select select "tag"
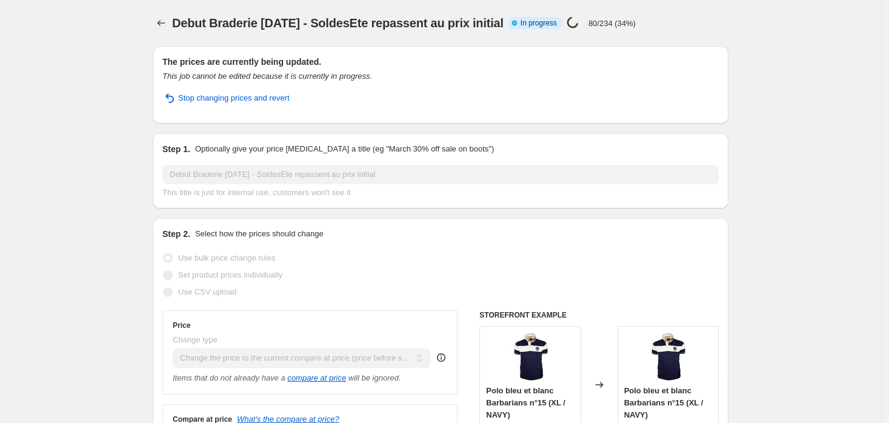
select select "not_equal"
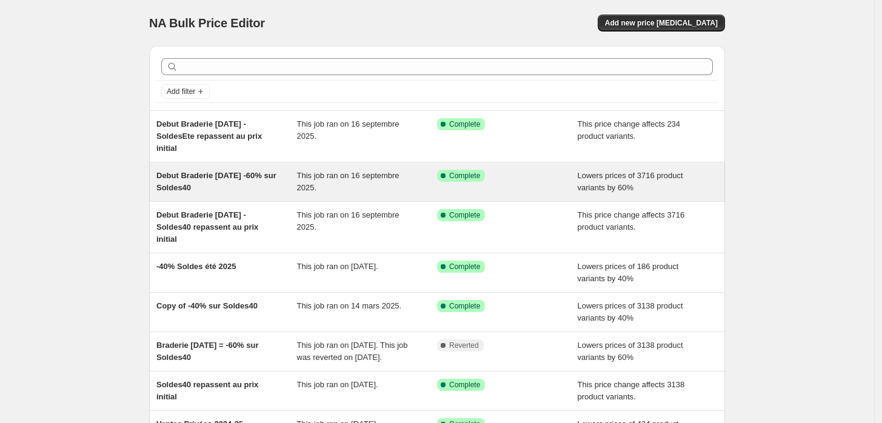
click at [231, 175] on span "Debut Braderie [DATE] -60% sur Soldes40" at bounding box center [216, 181] width 120 height 21
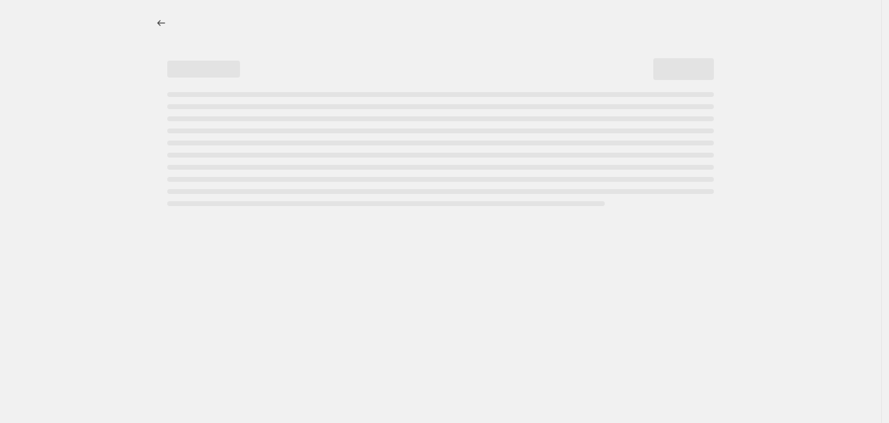
select select "percentage"
select select "tag"
select select "product_status"
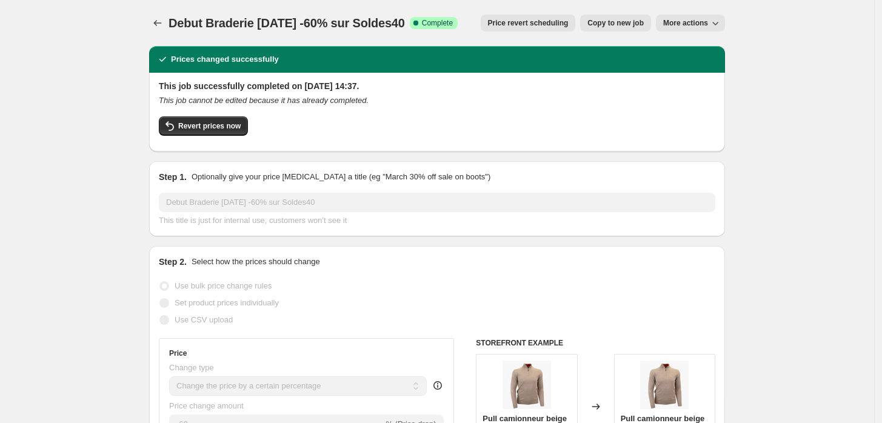
click at [602, 20] on span "Copy to new job" at bounding box center [615, 23] width 56 height 10
select select "percentage"
select select "tag"
select select "product_status"
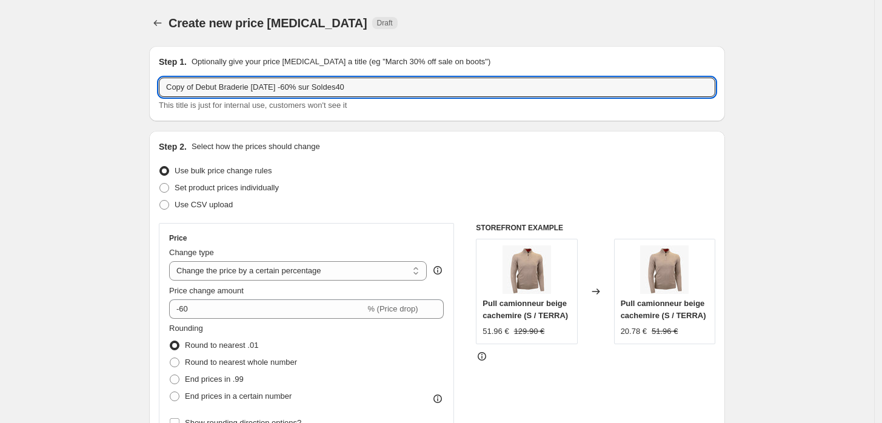
drag, startPoint x: 199, startPoint y: 92, endPoint x: 136, endPoint y: 93, distance: 63.7
drag, startPoint x: 315, startPoint y: 88, endPoint x: 333, endPoint y: 87, distance: 17.6
click at [332, 87] on input "Debut Braderie [DATE] -60% sur Soldes40" at bounding box center [437, 87] width 556 height 19
type input "Debut Braderie Sept2025 -60% sur SoldesEte"
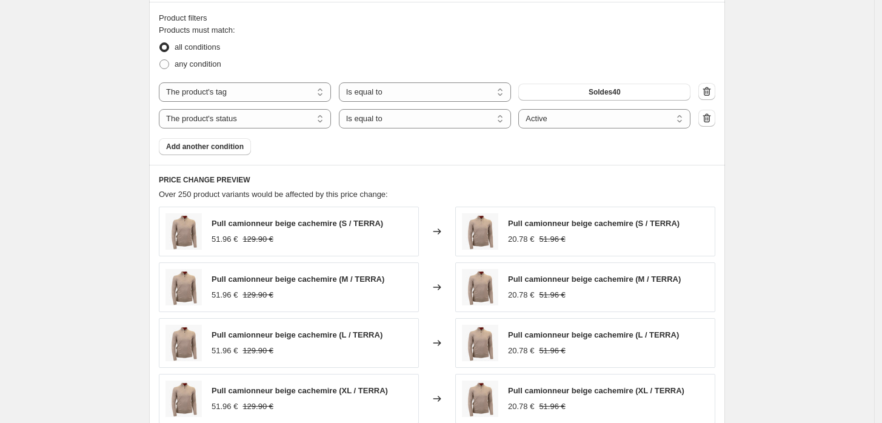
scroll to position [673, 0]
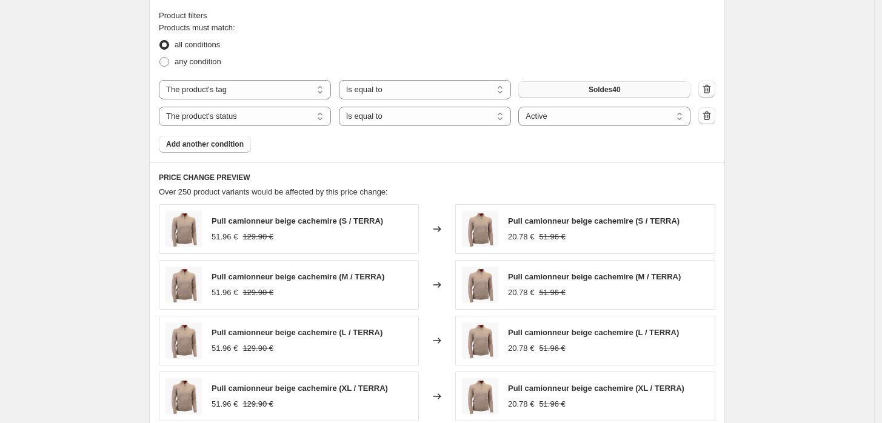
click at [598, 90] on span "Soldes40" at bounding box center [605, 90] width 32 height 10
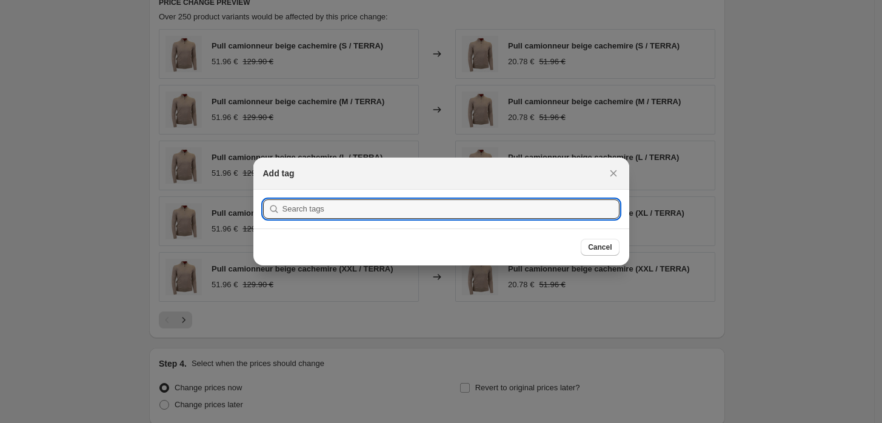
scroll to position [0, 0]
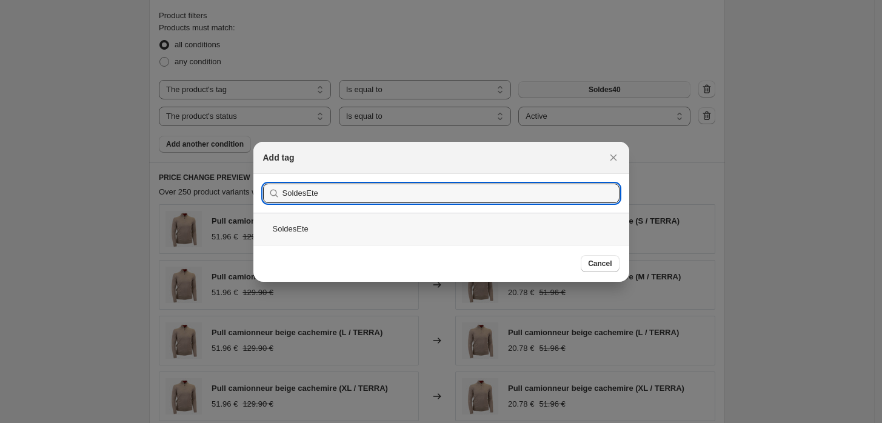
type input "SoldesEte"
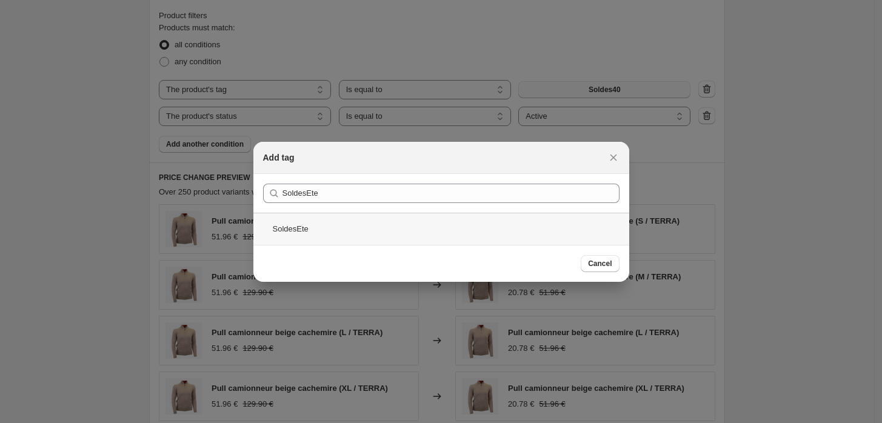
click at [294, 228] on div "SoldesEte" at bounding box center [441, 229] width 376 height 32
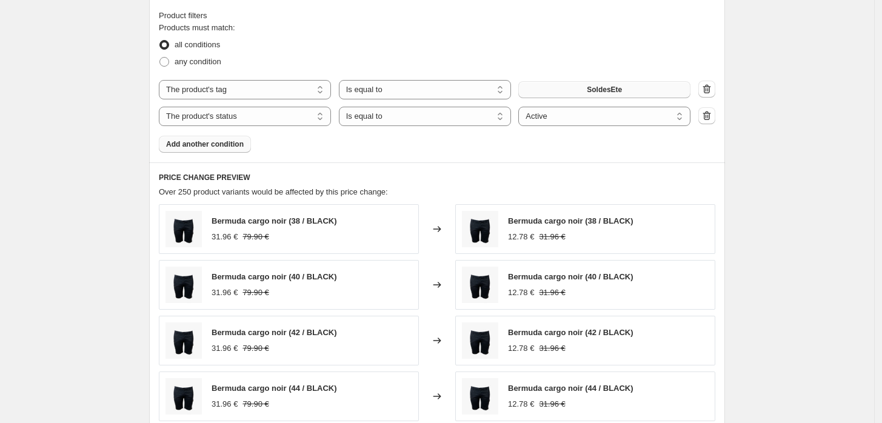
click at [233, 150] on button "Add another condition" at bounding box center [205, 144] width 92 height 17
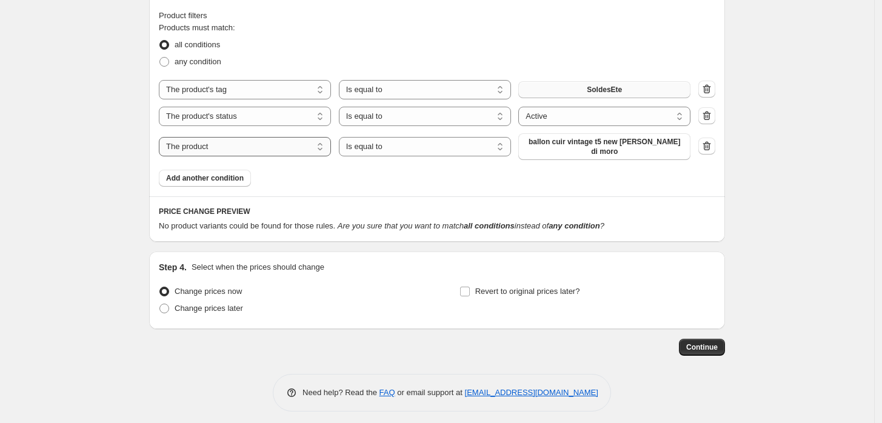
click at [242, 147] on select "The product The product's collection The product's tag The product's vendor The…" at bounding box center [245, 146] width 172 height 19
select select "tag"
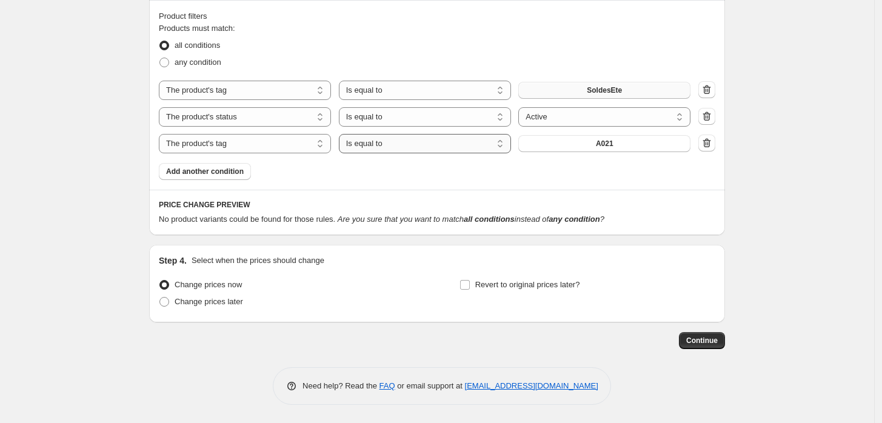
click at [373, 145] on select "Is equal to Is not equal to" at bounding box center [425, 143] width 172 height 19
select select "not_equal"
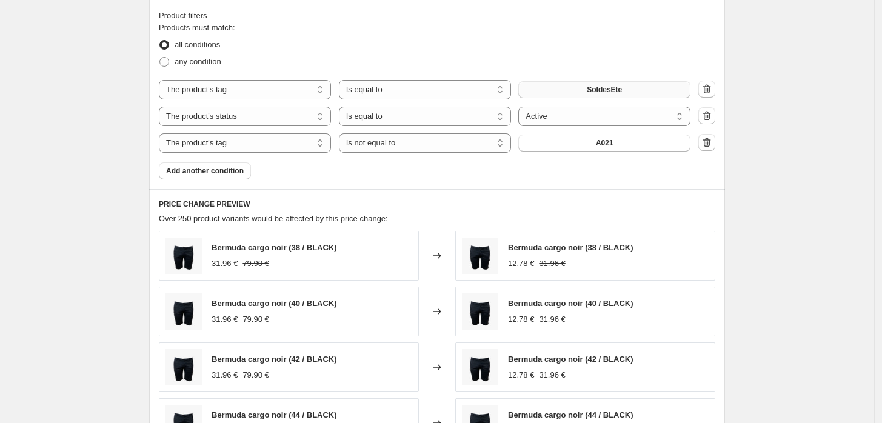
click at [587, 147] on button "A021" at bounding box center [604, 143] width 172 height 17
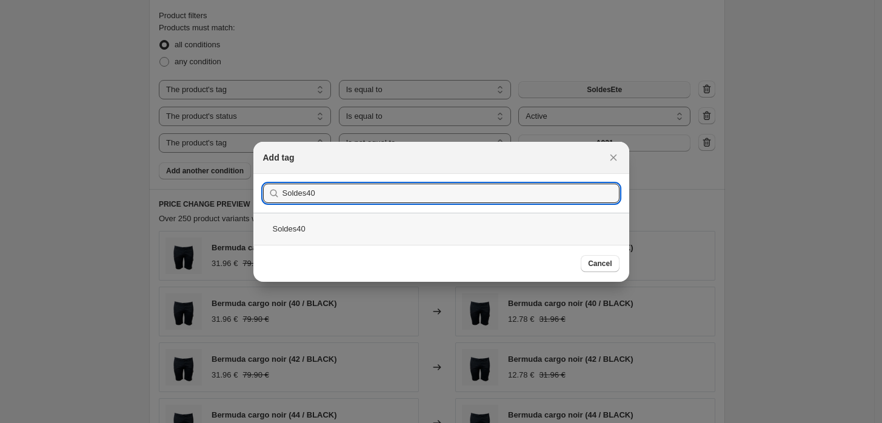
type input "Soldes40"
click at [302, 227] on div "Soldes40" at bounding box center [441, 229] width 376 height 32
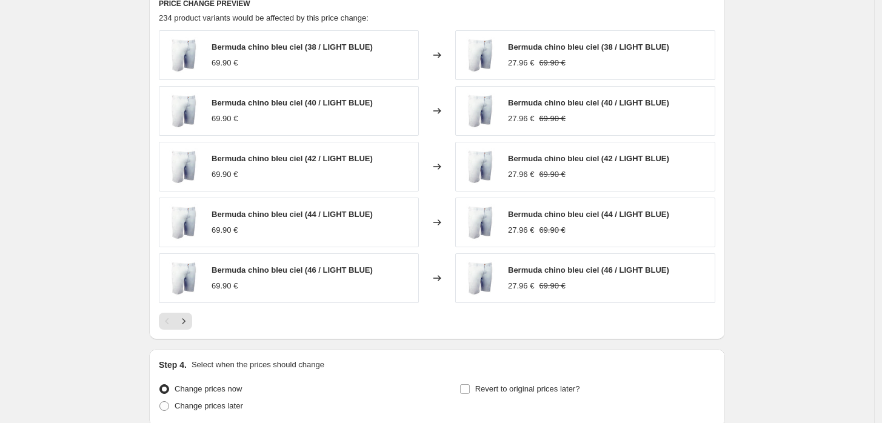
scroll to position [875, 0]
click at [190, 322] on icon "Next" at bounding box center [184, 320] width 12 height 12
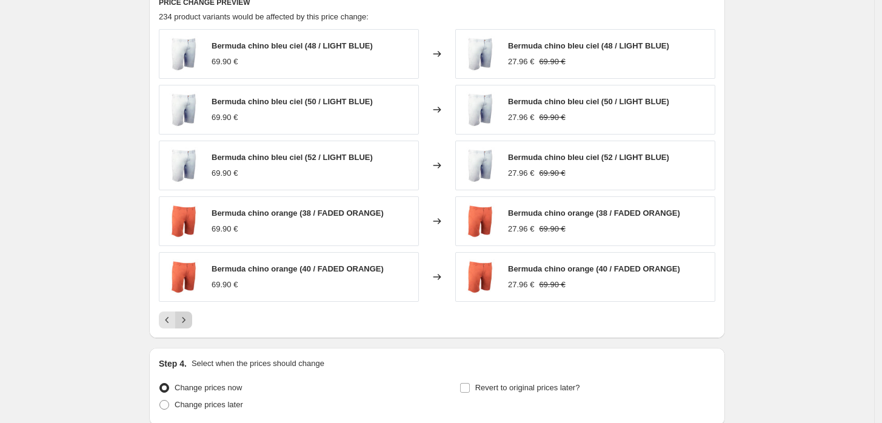
click at [190, 322] on icon "Next" at bounding box center [184, 320] width 12 height 12
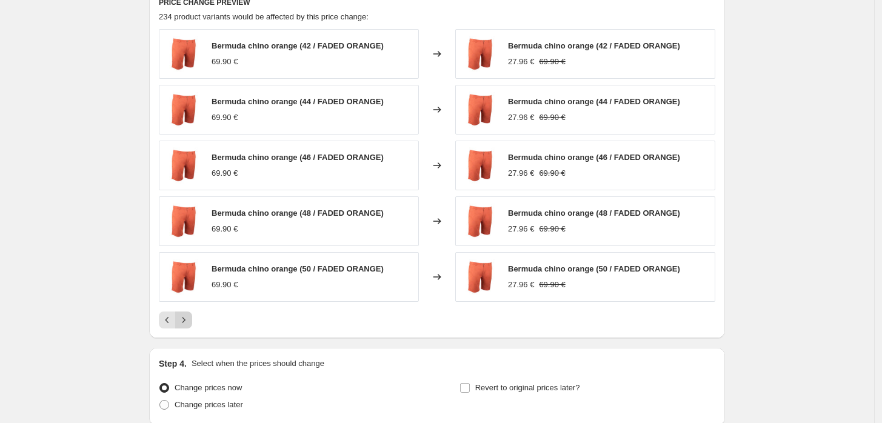
click at [190, 322] on icon "Next" at bounding box center [184, 320] width 12 height 12
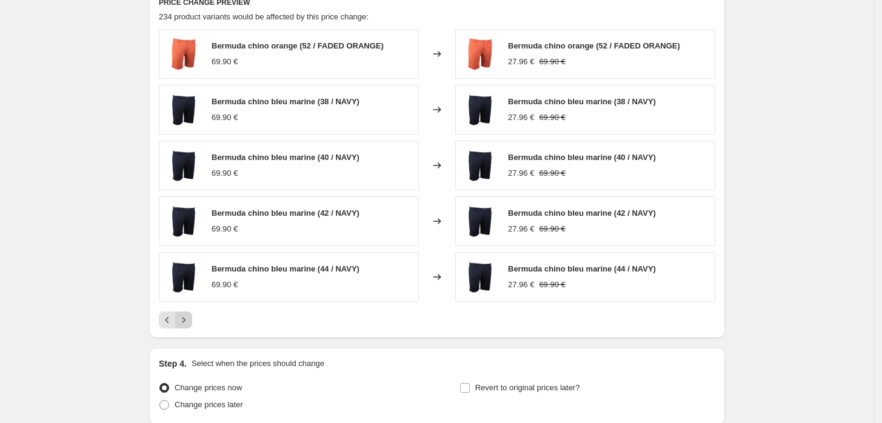
click at [190, 322] on icon "Next" at bounding box center [184, 320] width 12 height 12
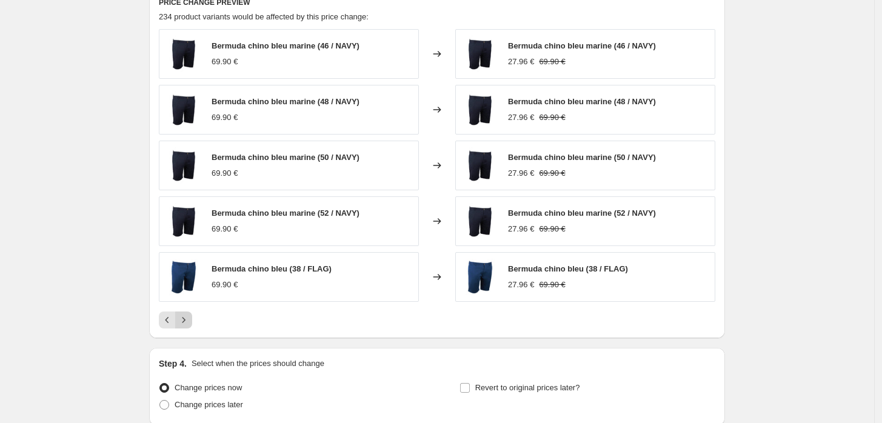
click at [190, 322] on icon "Next" at bounding box center [184, 320] width 12 height 12
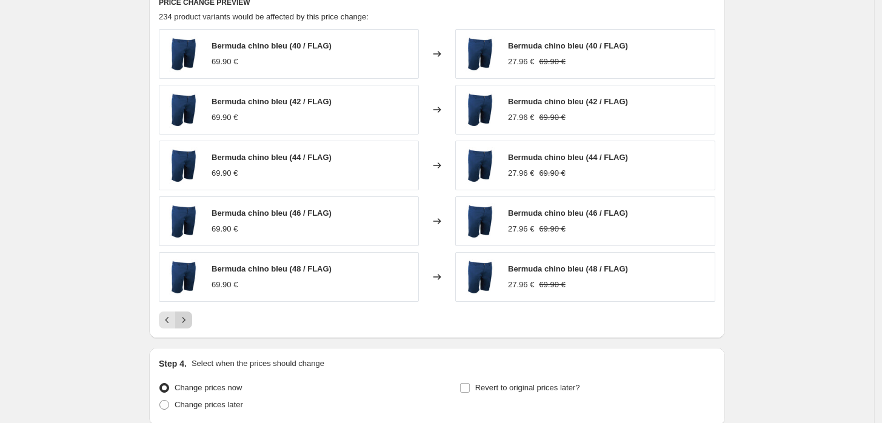
click at [190, 322] on icon "Next" at bounding box center [184, 320] width 12 height 12
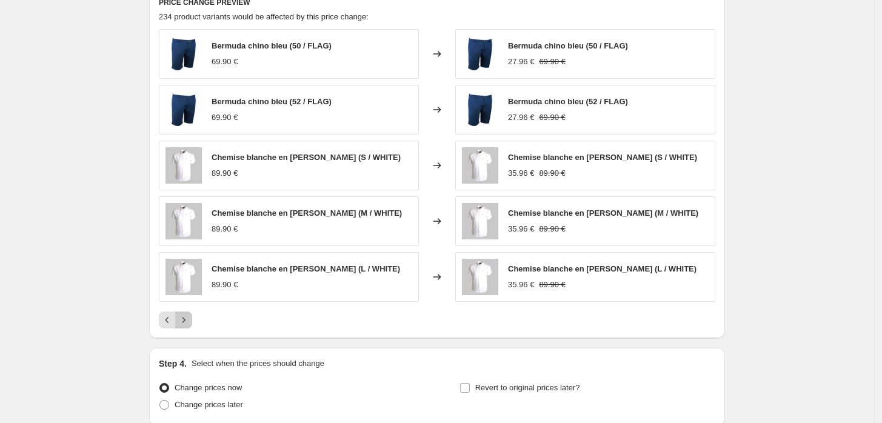
click at [190, 322] on icon "Next" at bounding box center [184, 320] width 12 height 12
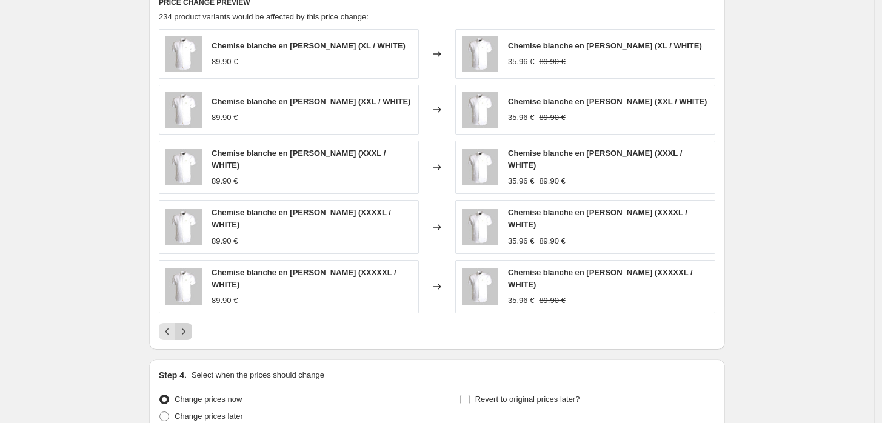
click at [190, 325] on icon "Next" at bounding box center [184, 331] width 12 height 12
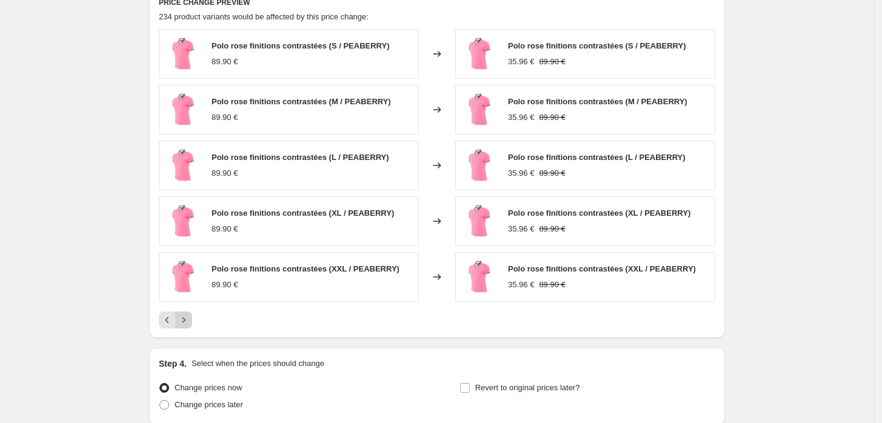
click at [190, 322] on icon "Next" at bounding box center [184, 320] width 12 height 12
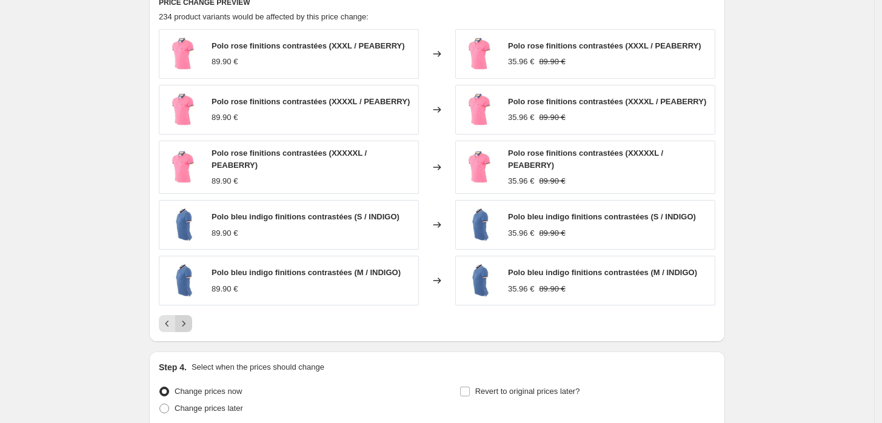
click at [190, 322] on icon "Next" at bounding box center [184, 324] width 12 height 12
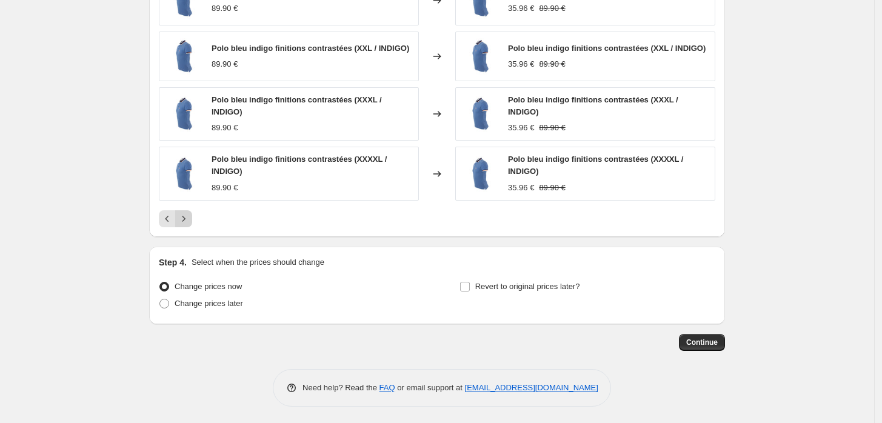
scroll to position [986, 0]
click at [701, 339] on span "Continue" at bounding box center [702, 341] width 32 height 10
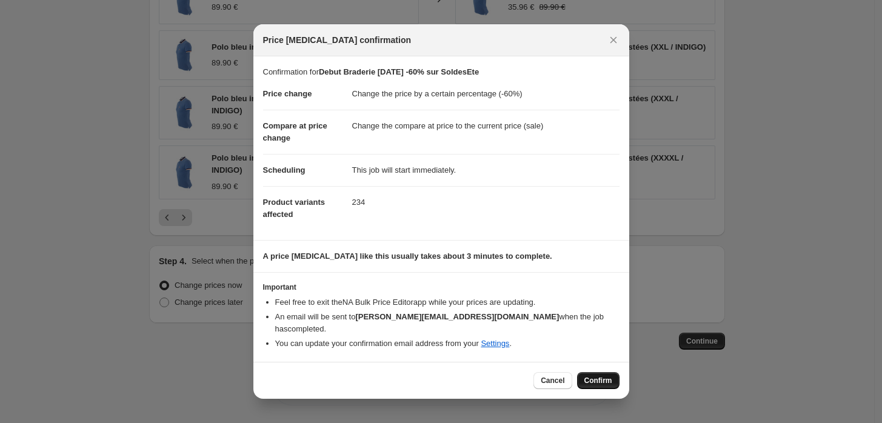
click at [605, 378] on span "Confirm" at bounding box center [598, 381] width 28 height 10
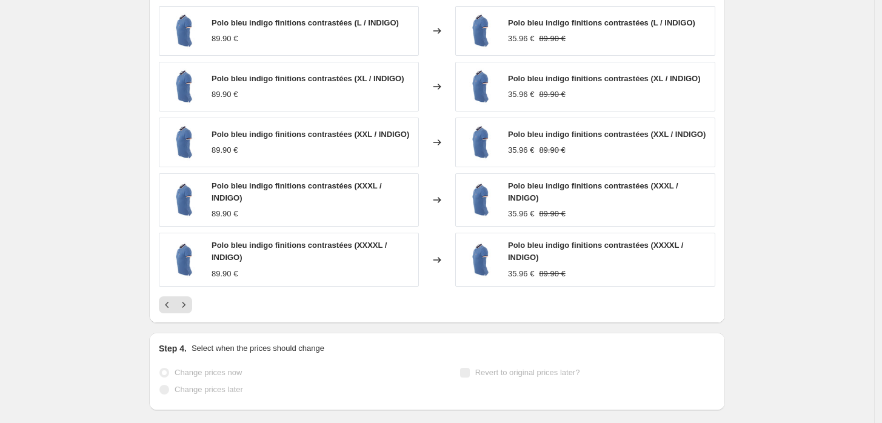
scroll to position [1018, 0]
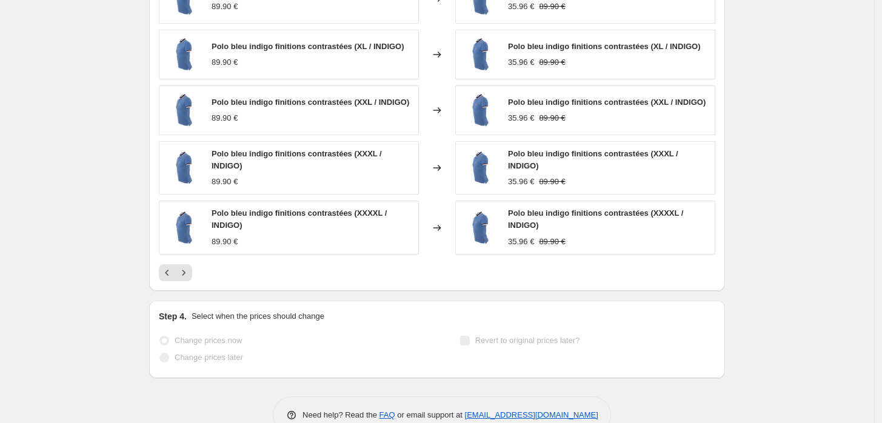
select select "percentage"
select select "tag"
select select "product_status"
select select "tag"
select select "not_equal"
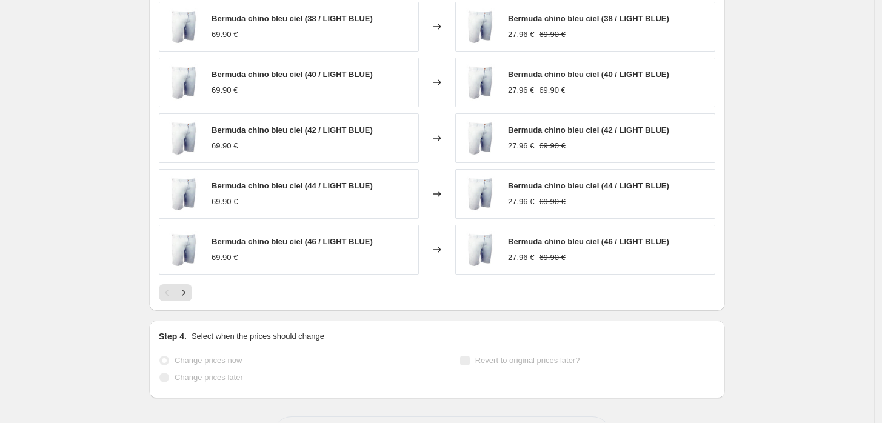
scroll to position [0, 0]
